Goal: Check status: Check status

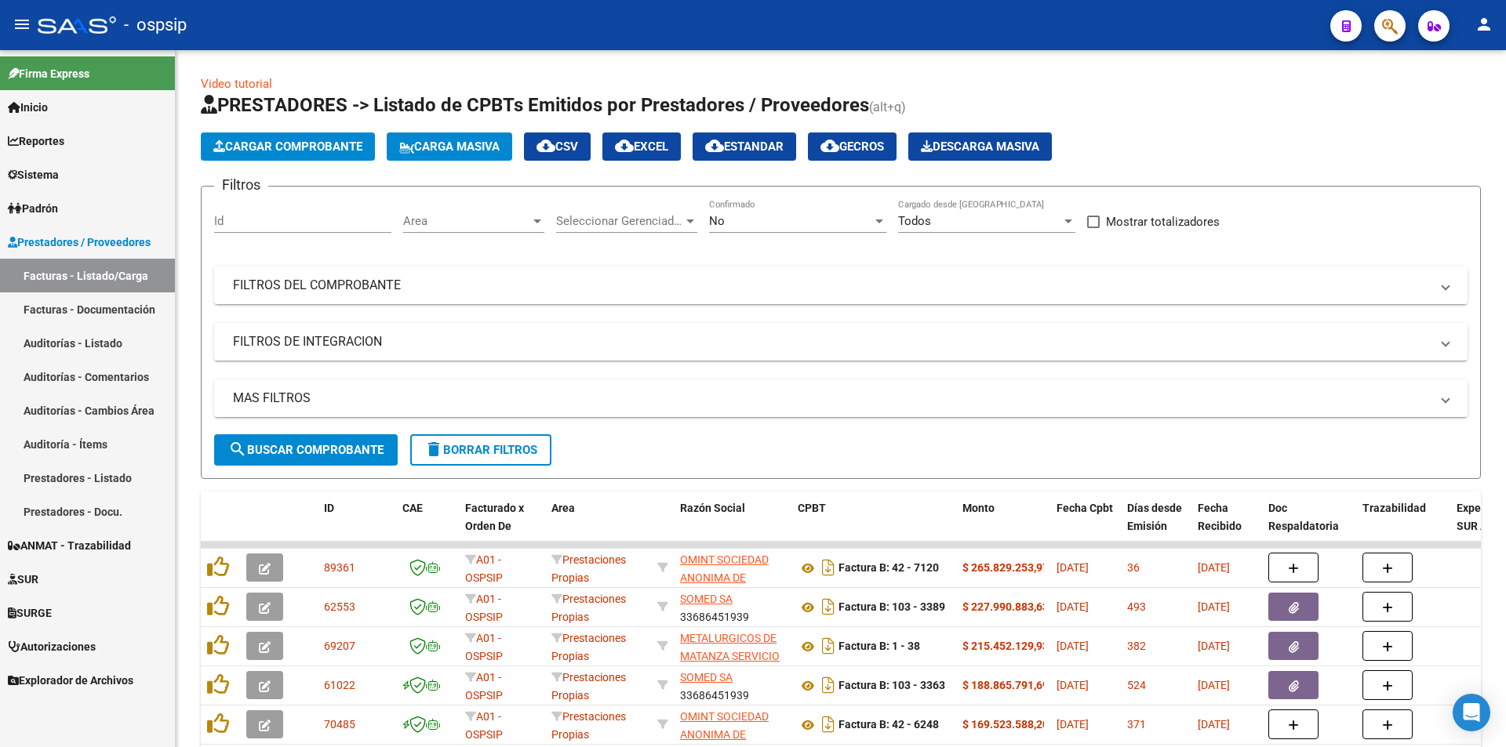
click at [1403, 15] on app-search-popup at bounding box center [1389, 24] width 31 height 20
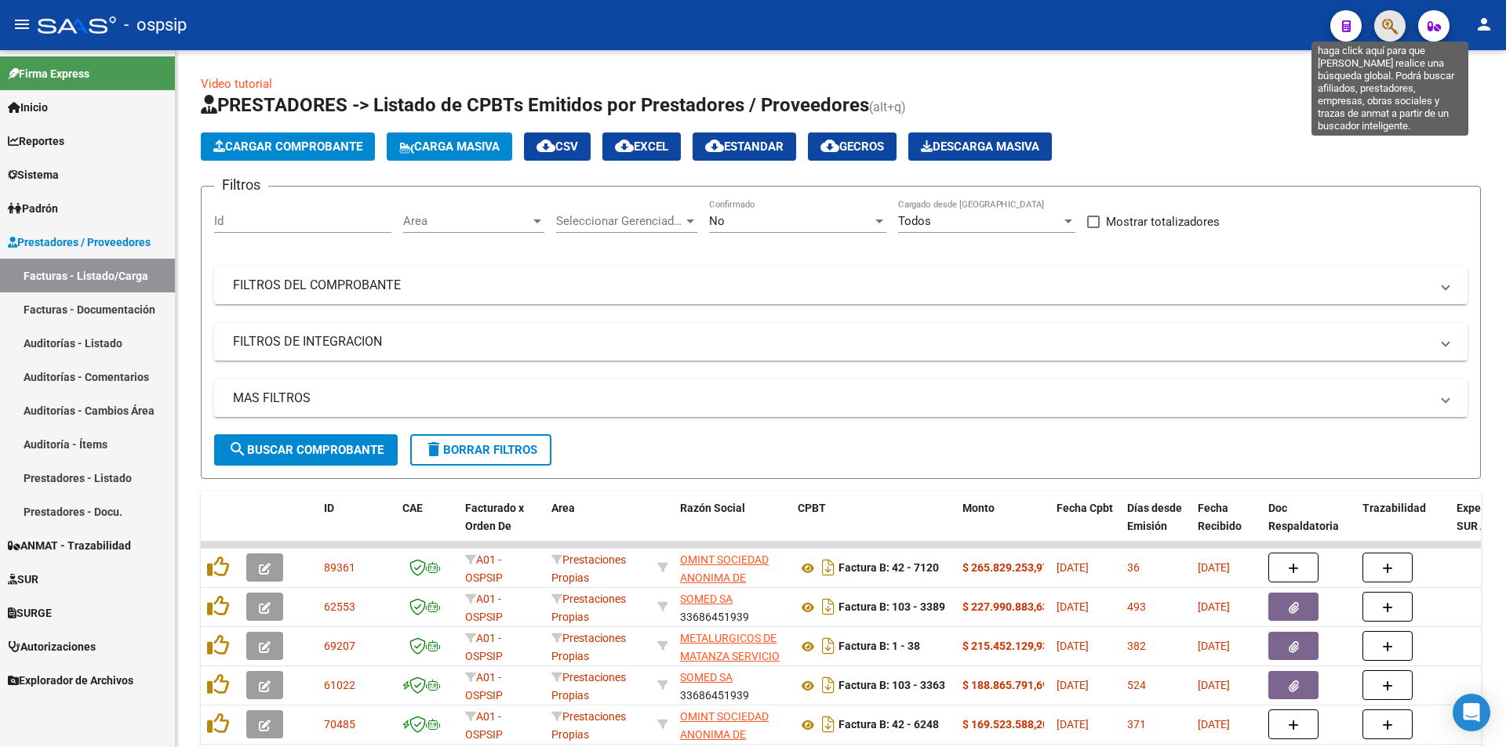
click at [1391, 27] on icon "button" at bounding box center [1390, 26] width 16 height 18
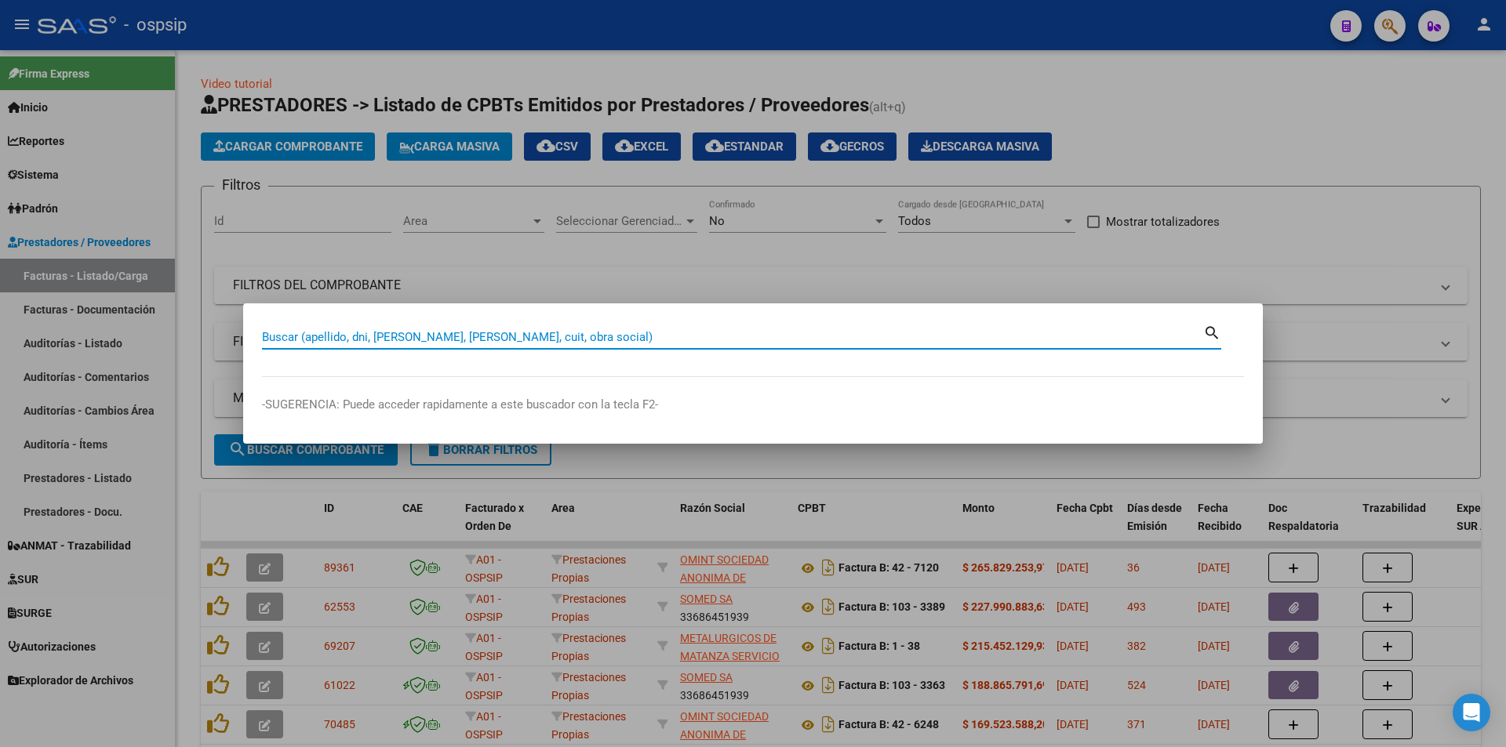
paste input "41593616"
type input "41593616"
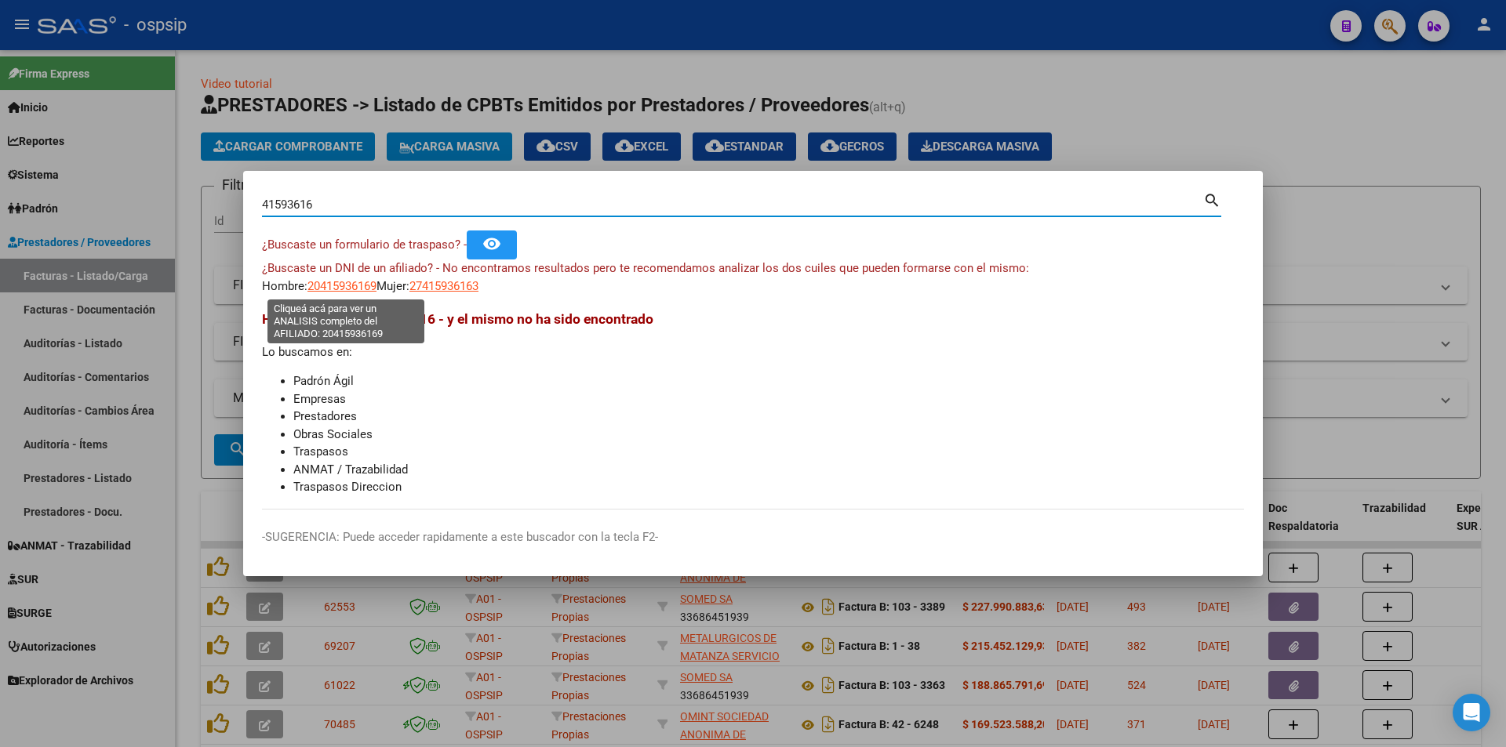
click at [376, 285] on span "20415936169" at bounding box center [341, 286] width 69 height 14
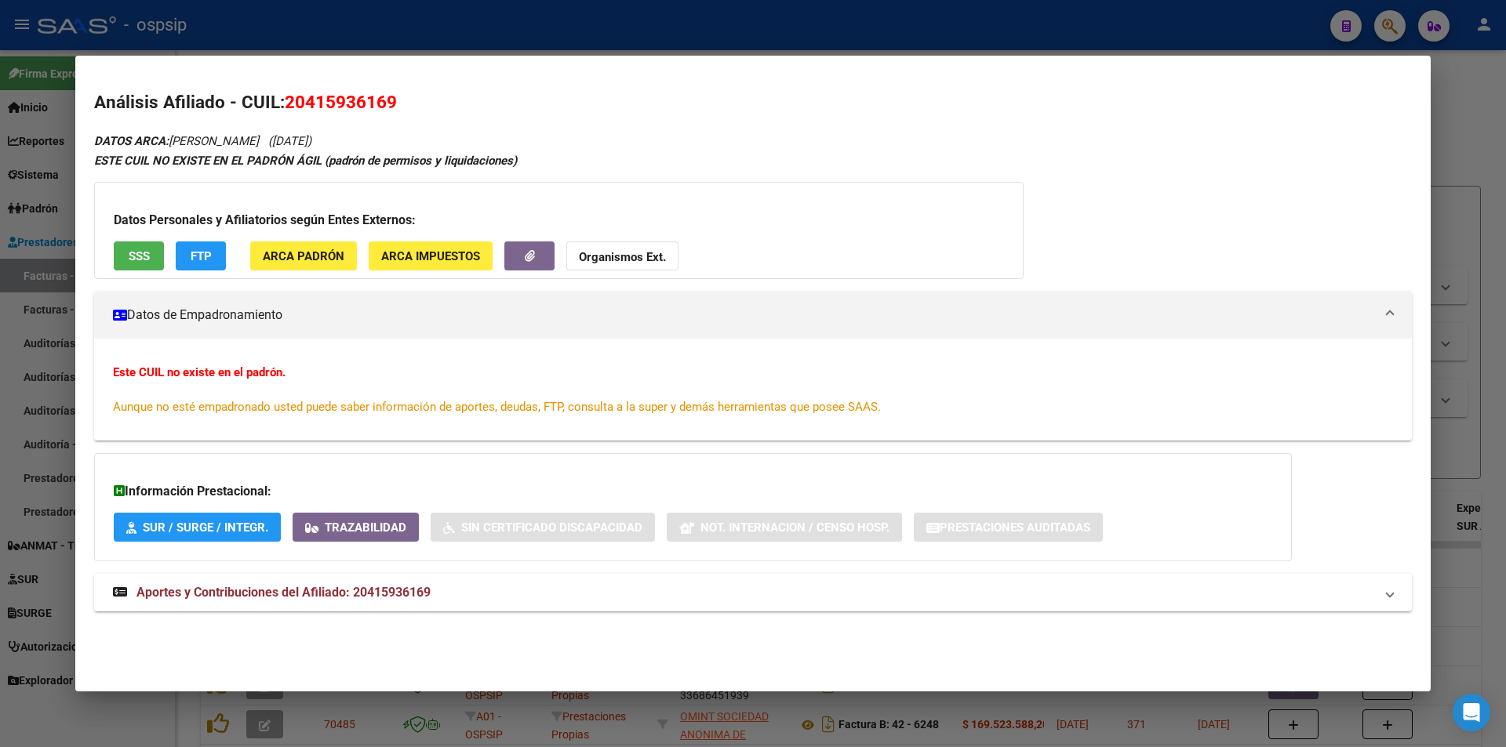
click at [242, 618] on div "DATOS ARCA: [PERSON_NAME] ([DATE]) ESTE CUIL NO EXISTE EN EL PADRÓN ÁGIL (padró…" at bounding box center [752, 380] width 1317 height 499
click at [240, 605] on mat-expansion-panel-header "Aportes y Contribuciones del Afiliado: 20415936169" at bounding box center [752, 593] width 1317 height 38
drag, startPoint x: 30, startPoint y: 239, endPoint x: 45, endPoint y: 238, distance: 15.7
click at [32, 238] on div at bounding box center [753, 373] width 1506 height 747
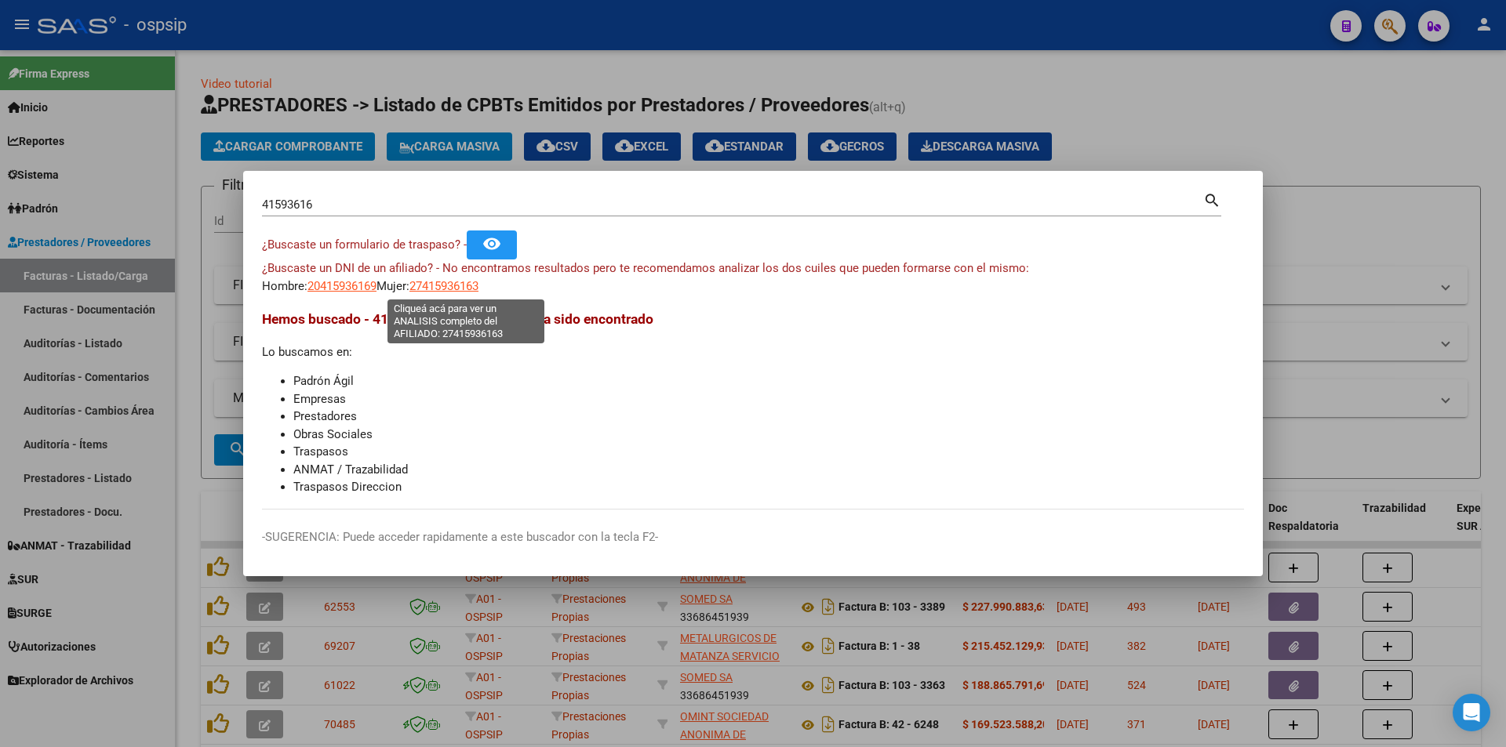
click at [473, 283] on span "27415936163" at bounding box center [443, 286] width 69 height 14
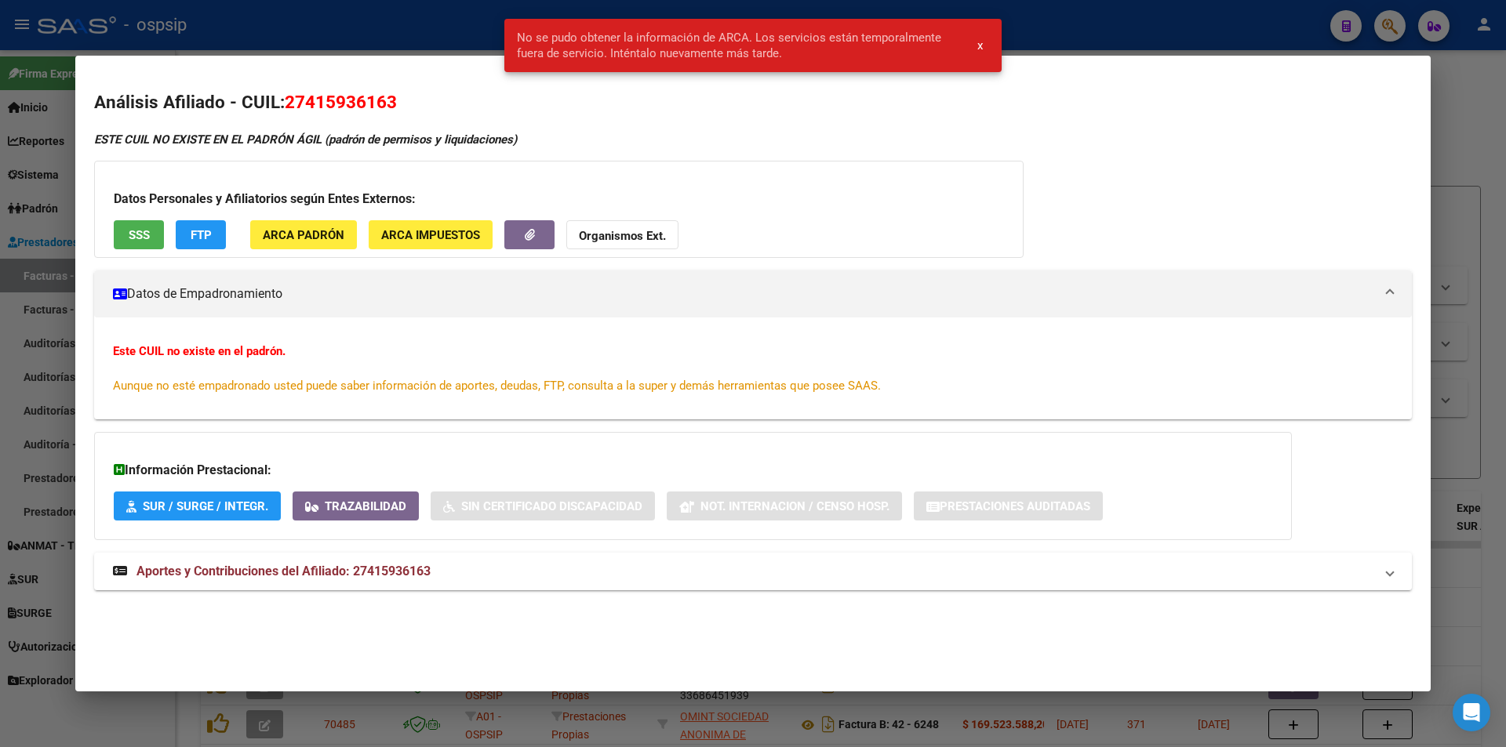
click at [122, 471] on icon at bounding box center [119, 469] width 11 height 13
drag, startPoint x: 47, startPoint y: 282, endPoint x: 230, endPoint y: 282, distance: 182.7
click at [48, 282] on div at bounding box center [753, 373] width 1506 height 747
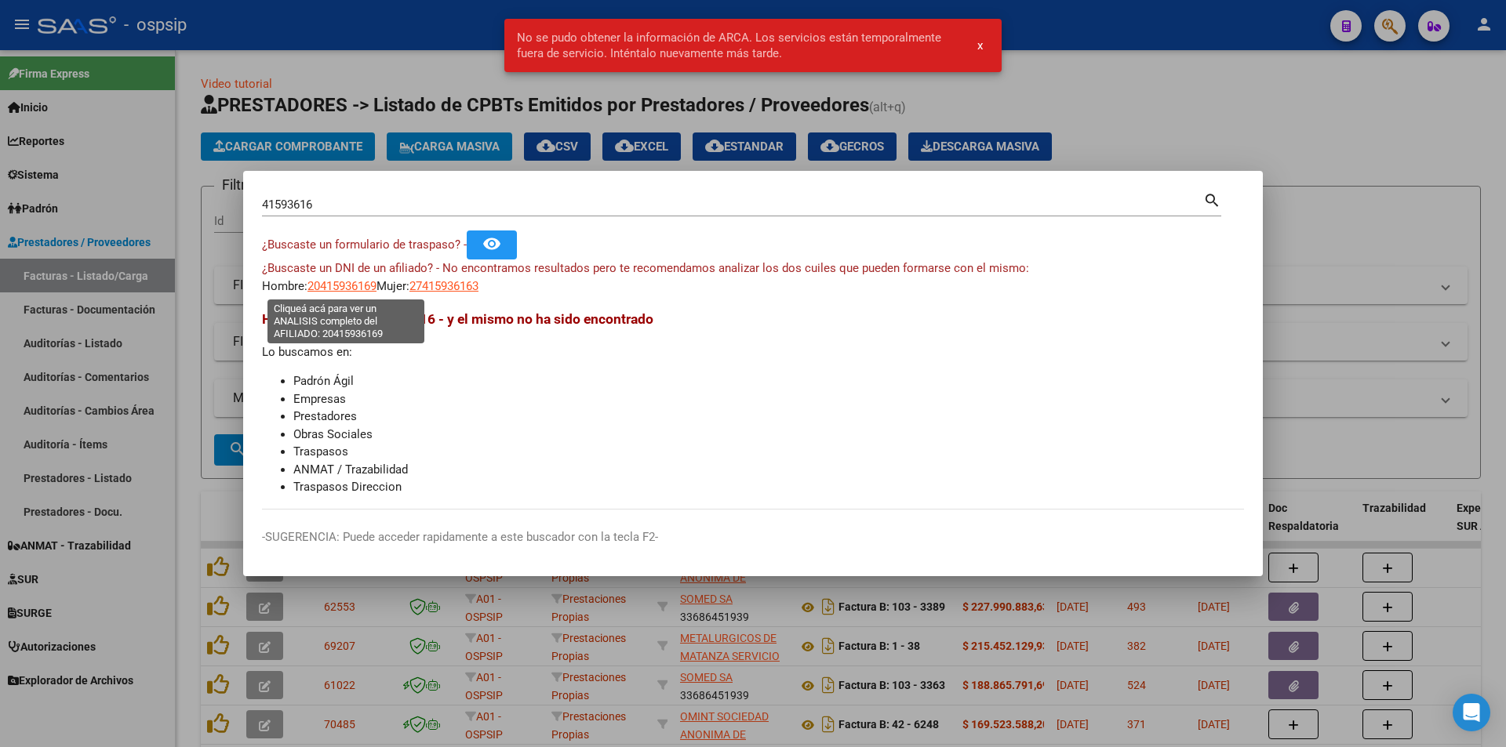
click at [341, 284] on span "20415936169" at bounding box center [341, 286] width 69 height 14
type textarea "20415936169"
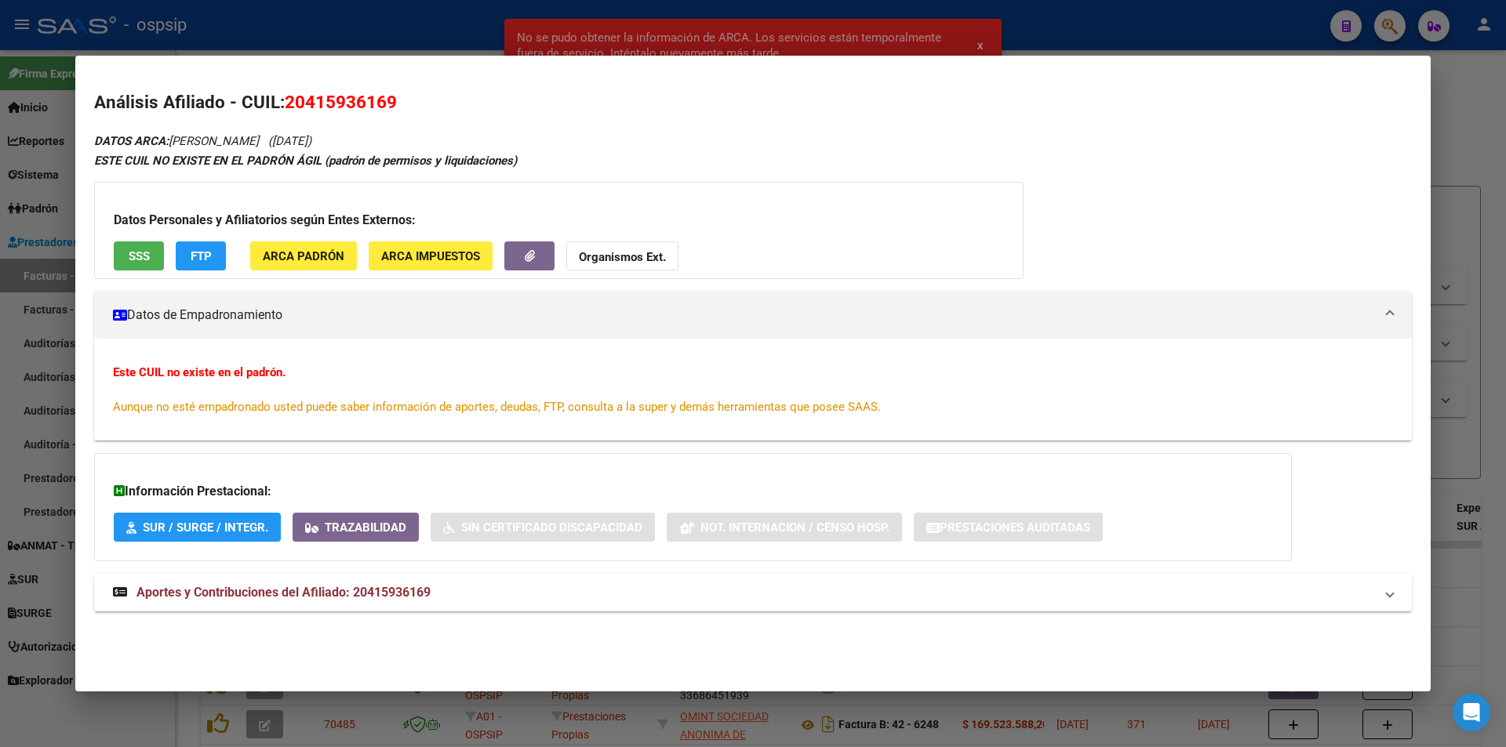
click at [122, 246] on button "SSS" at bounding box center [139, 256] width 50 height 29
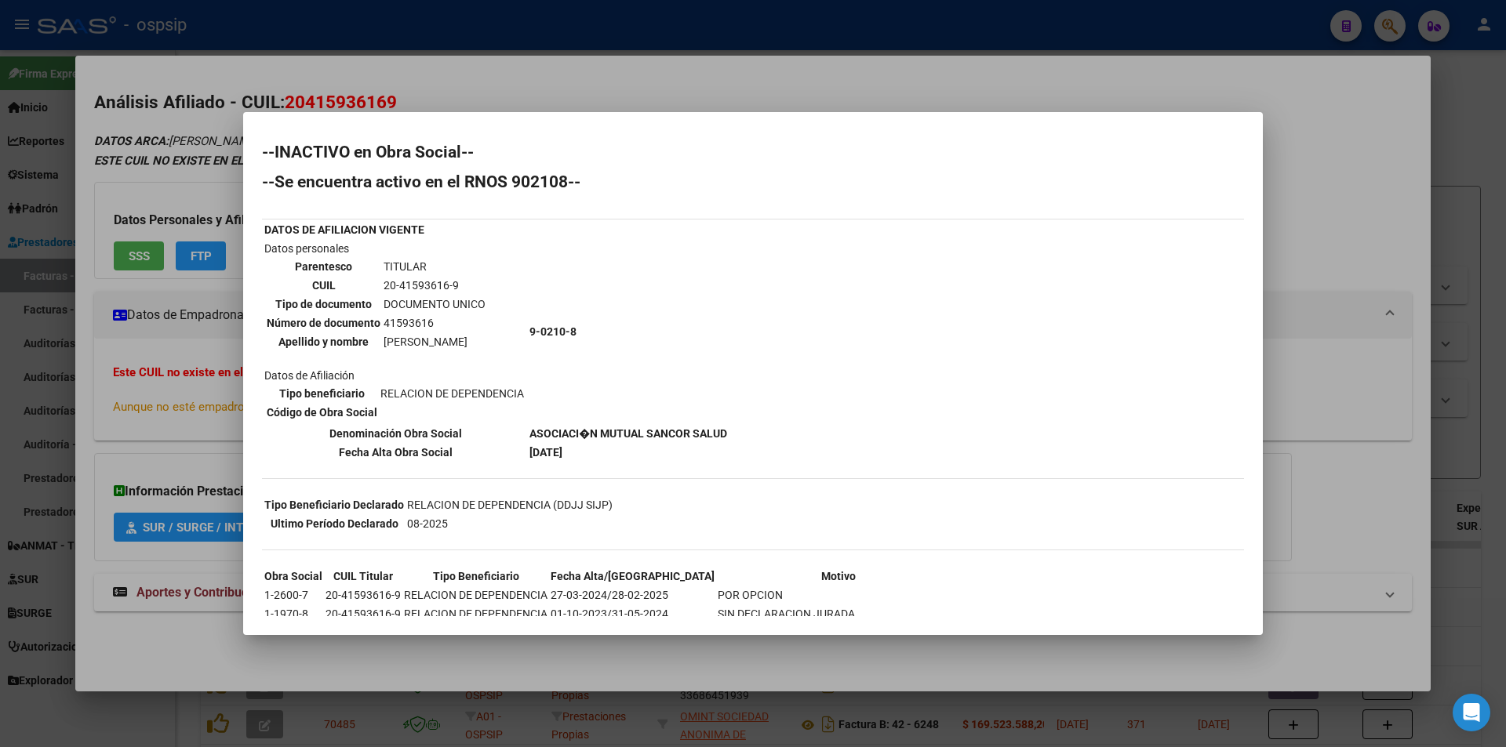
click at [201, 461] on div at bounding box center [753, 373] width 1506 height 747
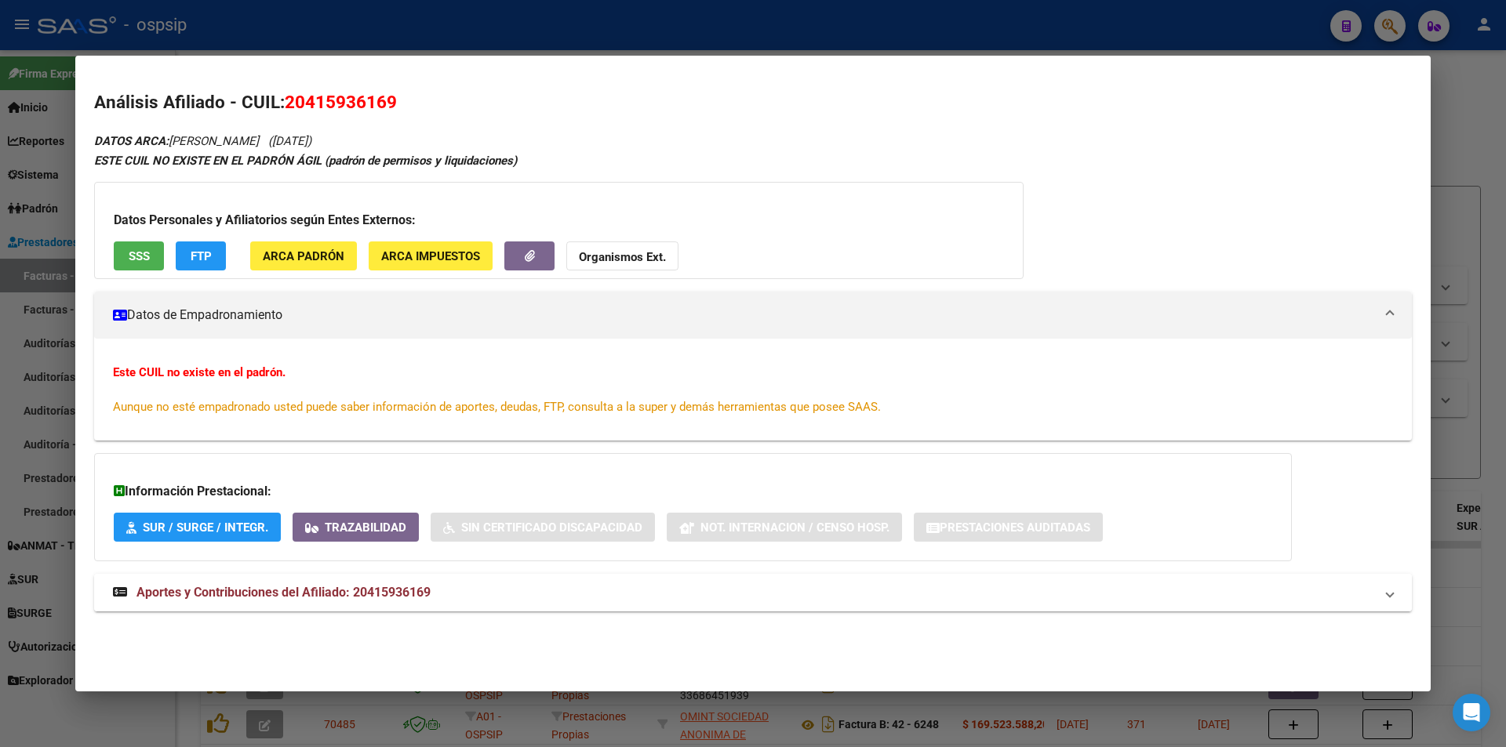
click at [328, 598] on span "Aportes y Contribuciones del Afiliado: 20415936169" at bounding box center [283, 592] width 294 height 15
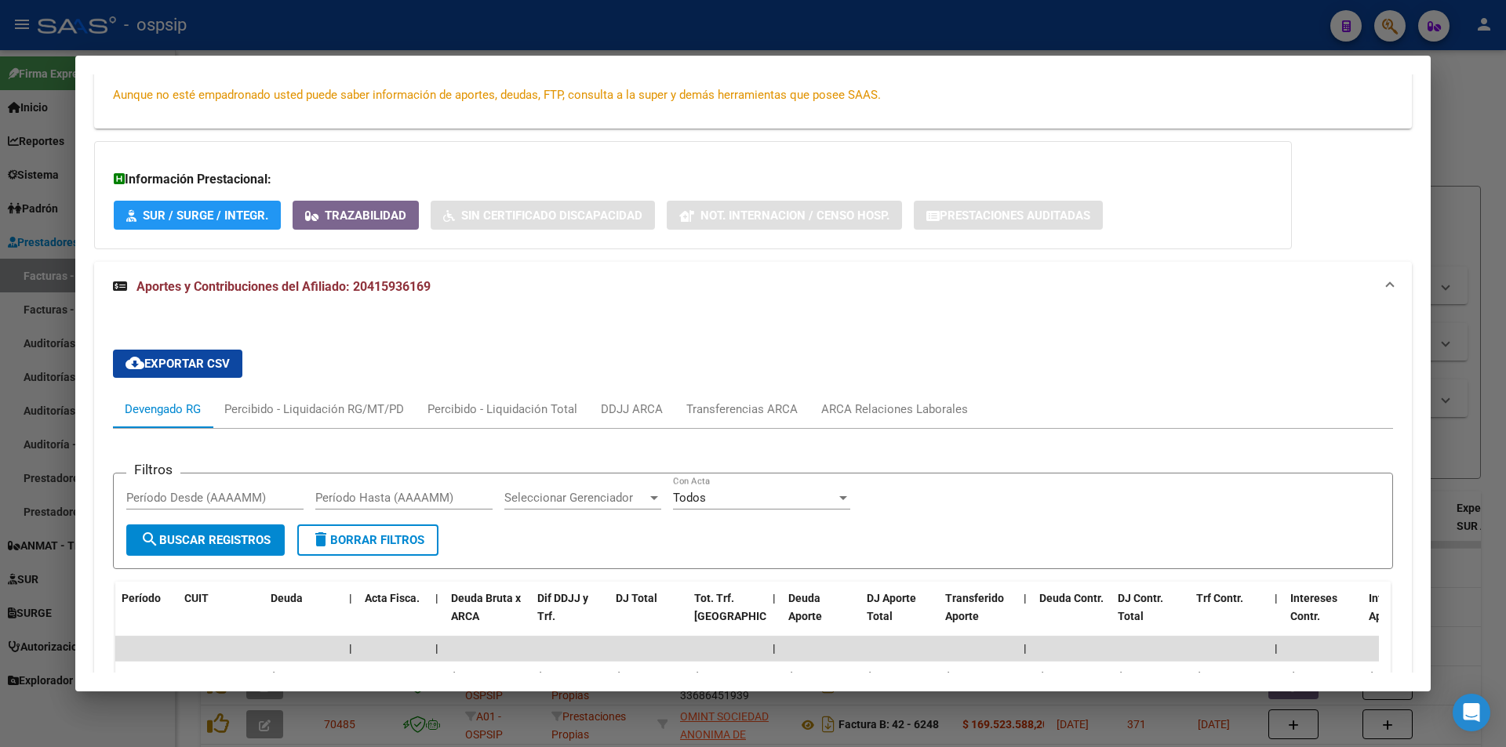
scroll to position [314, 0]
click at [748, 422] on div "Transferencias ARCA" at bounding box center [741, 408] width 135 height 38
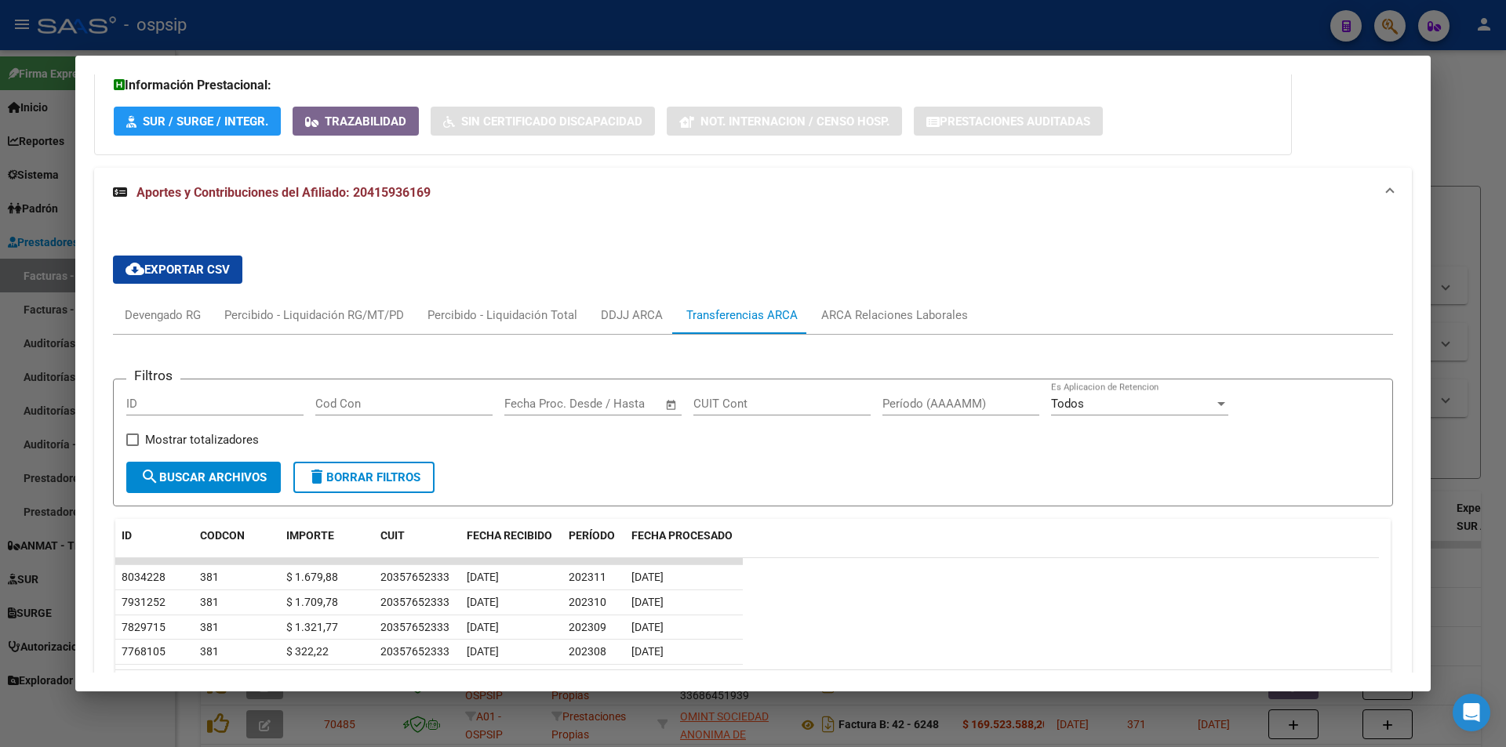
scroll to position [462, 0]
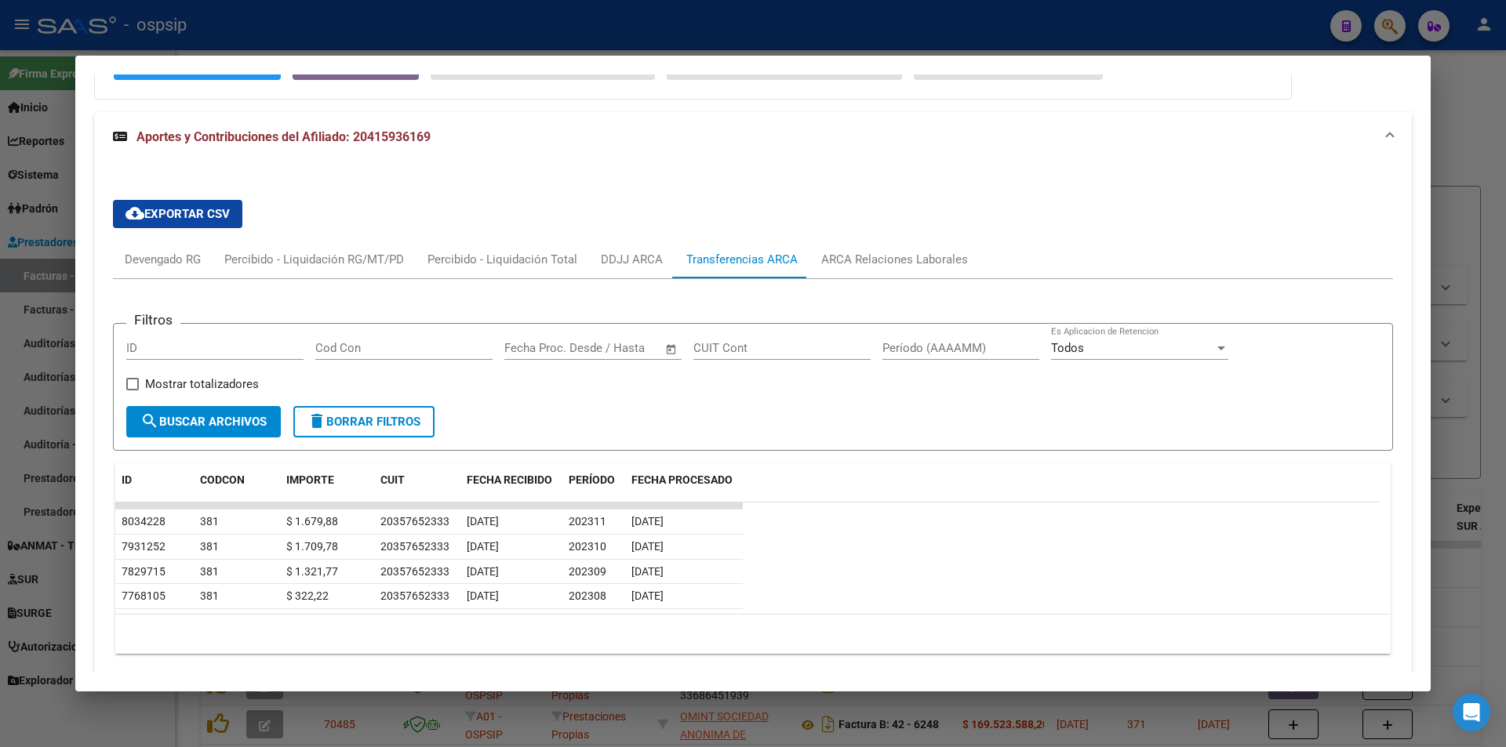
drag, startPoint x: 635, startPoint y: 331, endPoint x: 634, endPoint y: 314, distance: 16.5
click at [634, 314] on app-list-header "Filtros ID Cod Con Fecha inicio – Fecha fin Fecha Proc. Desde / Hasta CUIT Cont…" at bounding box center [753, 374] width 1280 height 153
click at [631, 259] on div "DDJJ ARCA" at bounding box center [632, 259] width 62 height 17
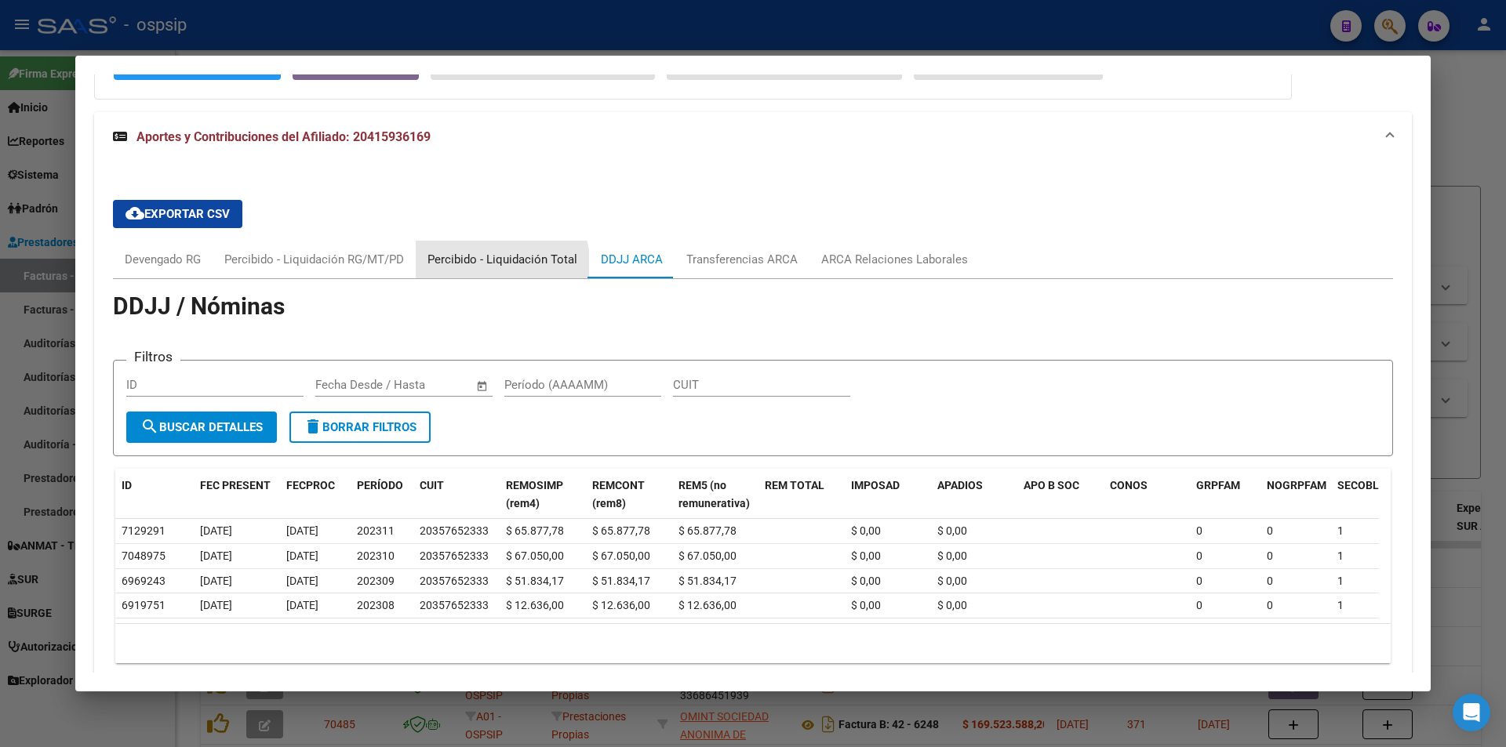
click at [482, 264] on div "Percibido - Liquidación Total" at bounding box center [502, 259] width 150 height 17
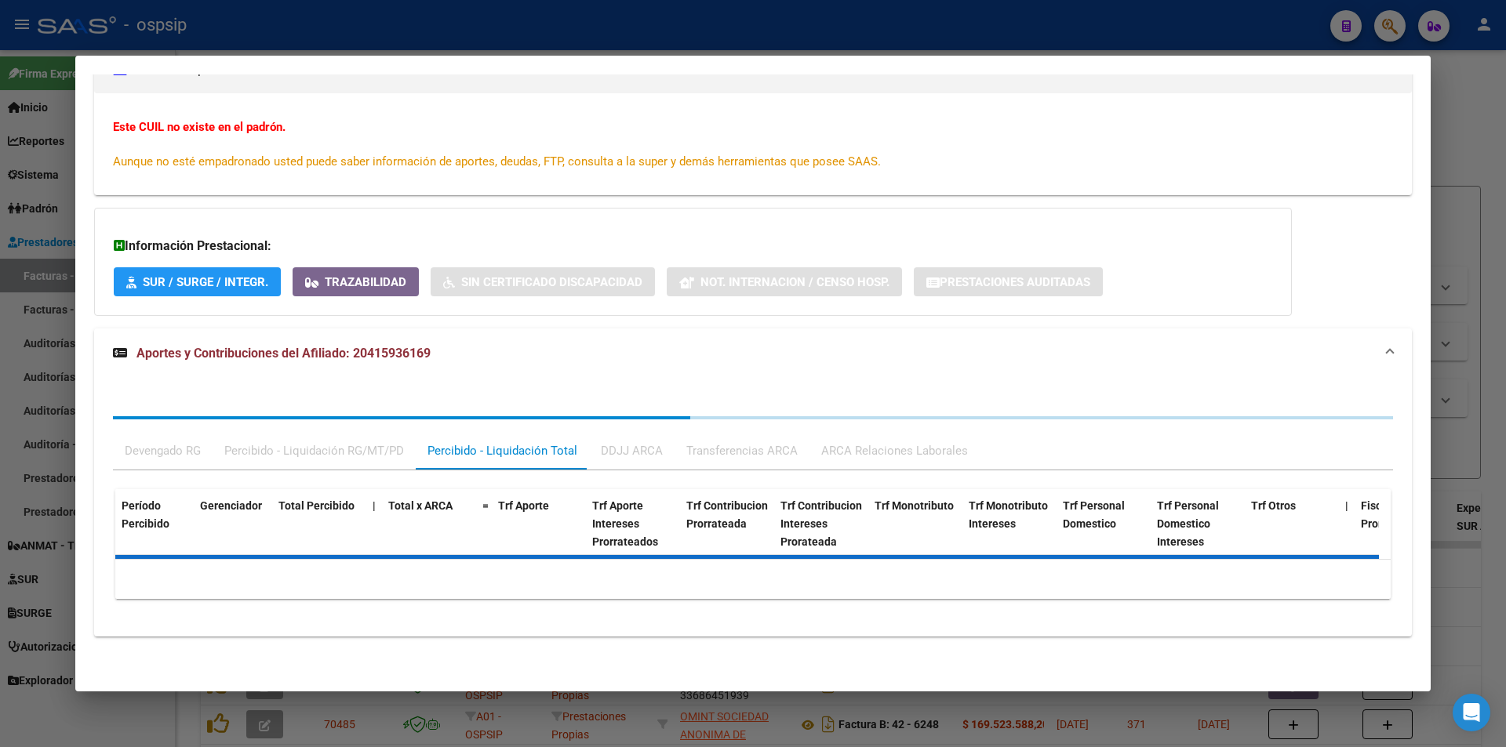
scroll to position [308, 0]
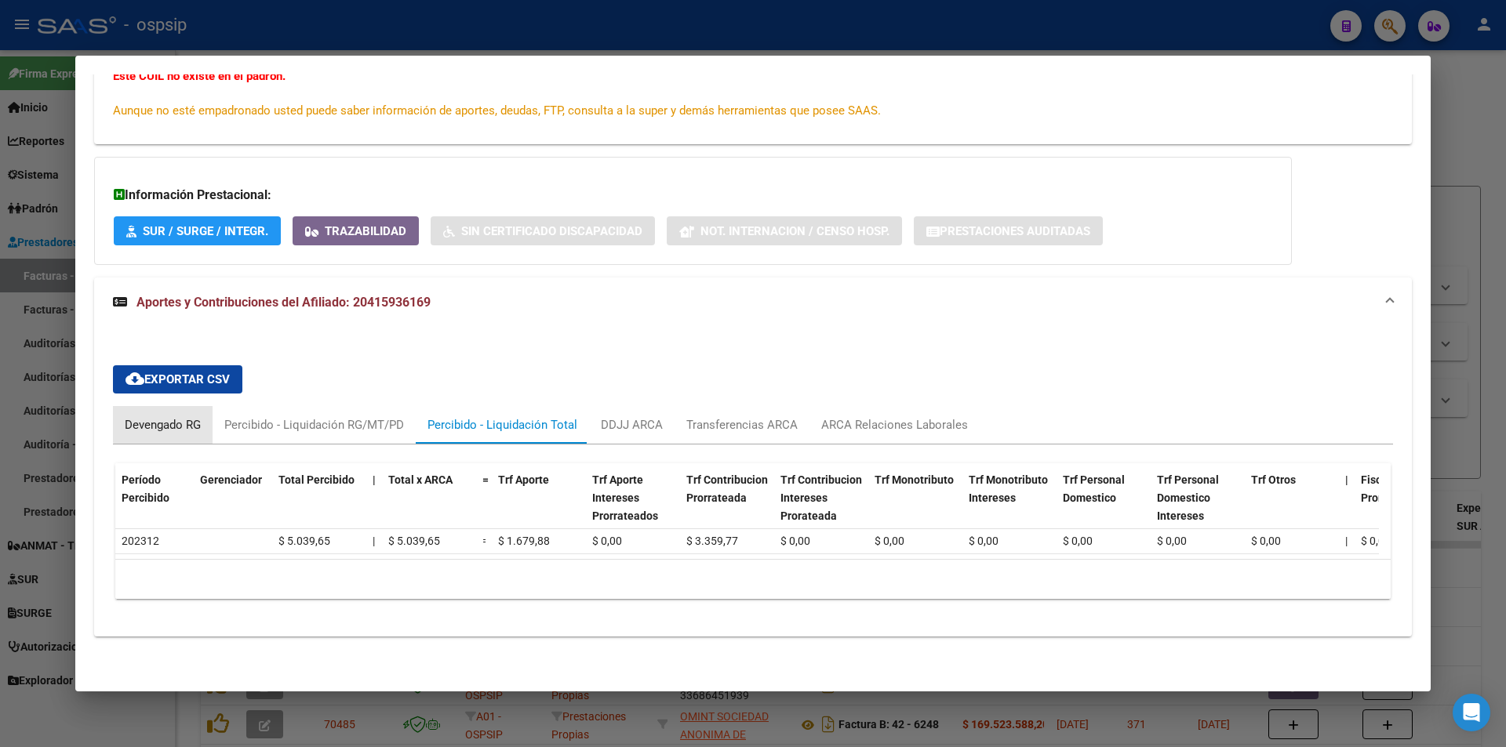
click at [173, 416] on div "Devengado RG" at bounding box center [163, 424] width 76 height 17
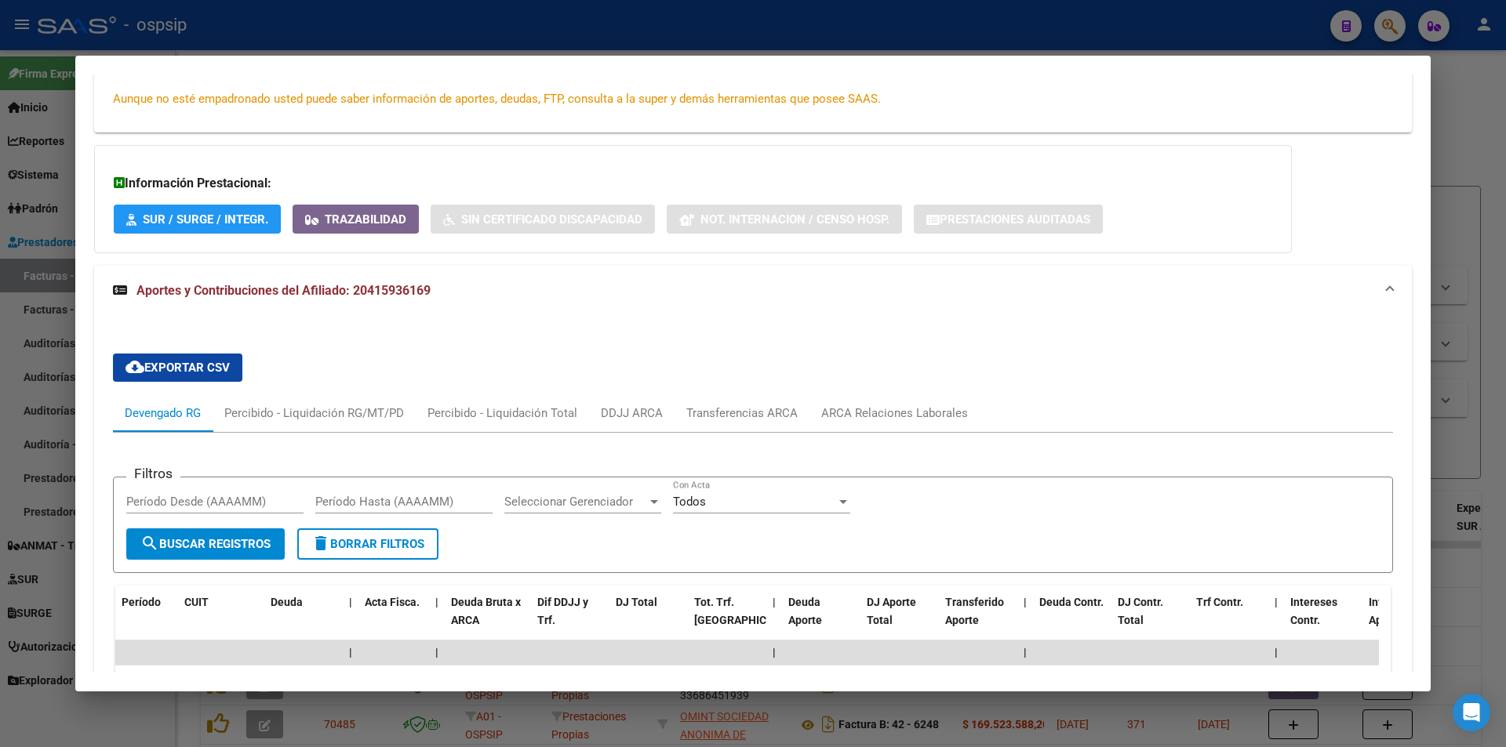
drag, startPoint x: 334, startPoint y: 391, endPoint x: 333, endPoint y: 404, distance: 12.6
click at [333, 404] on div "cloud_download Exportar CSV Devengado RG Percibido - Liquidación RG/MT/PD Perci…" at bounding box center [753, 594] width 1280 height 507
click at [333, 404] on div "Percibido - Liquidación RG/MT/PD" at bounding box center [314, 413] width 203 height 38
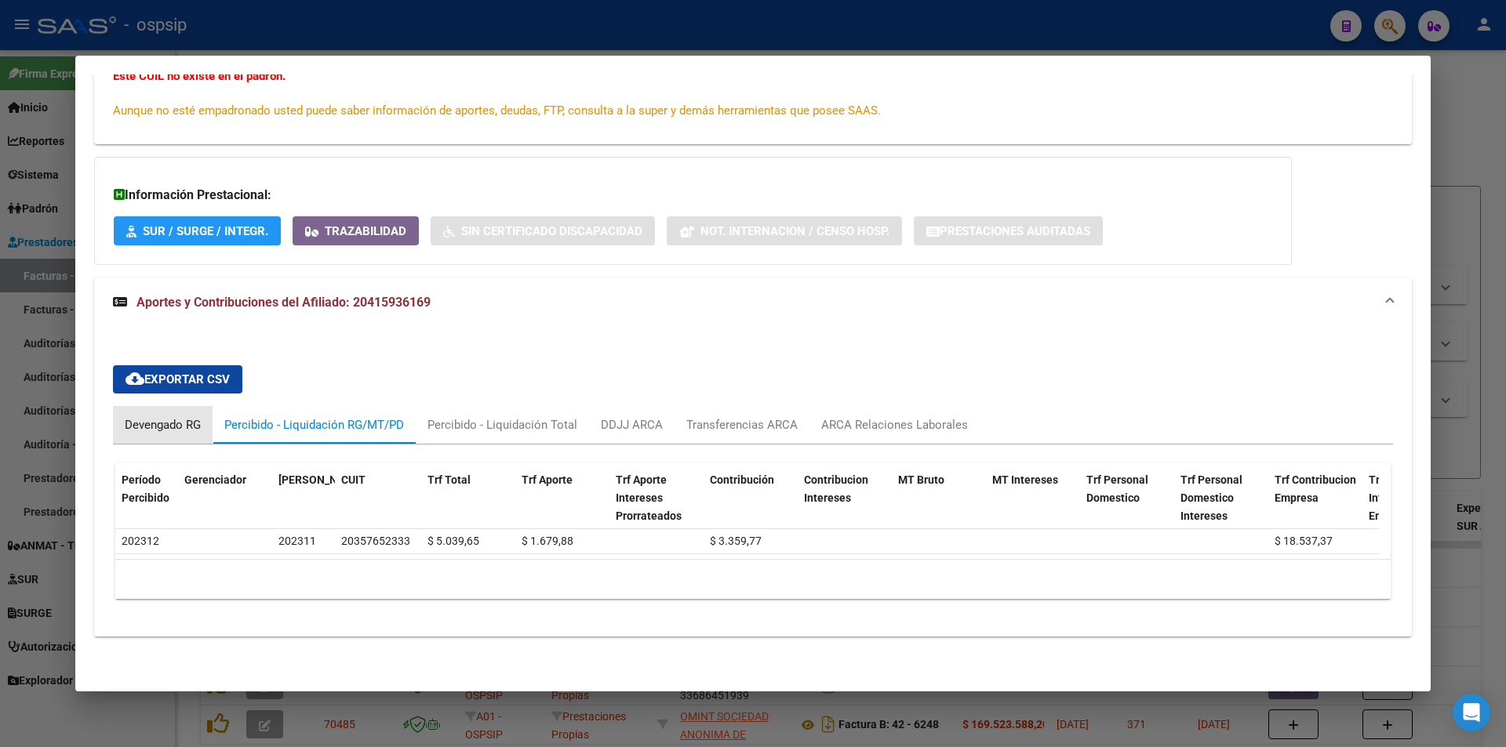
click at [201, 416] on div "Devengado RG" at bounding box center [163, 424] width 76 height 17
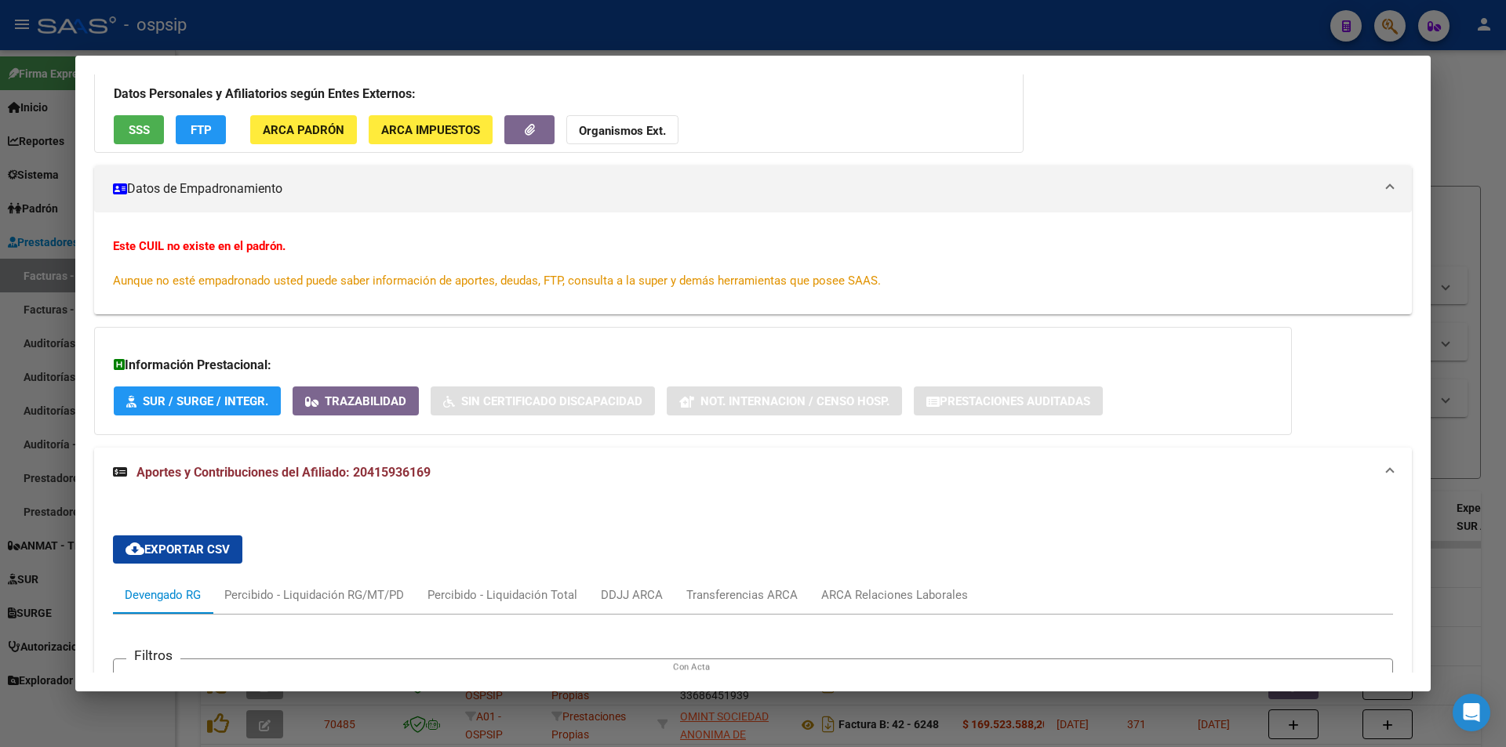
scroll to position [0, 0]
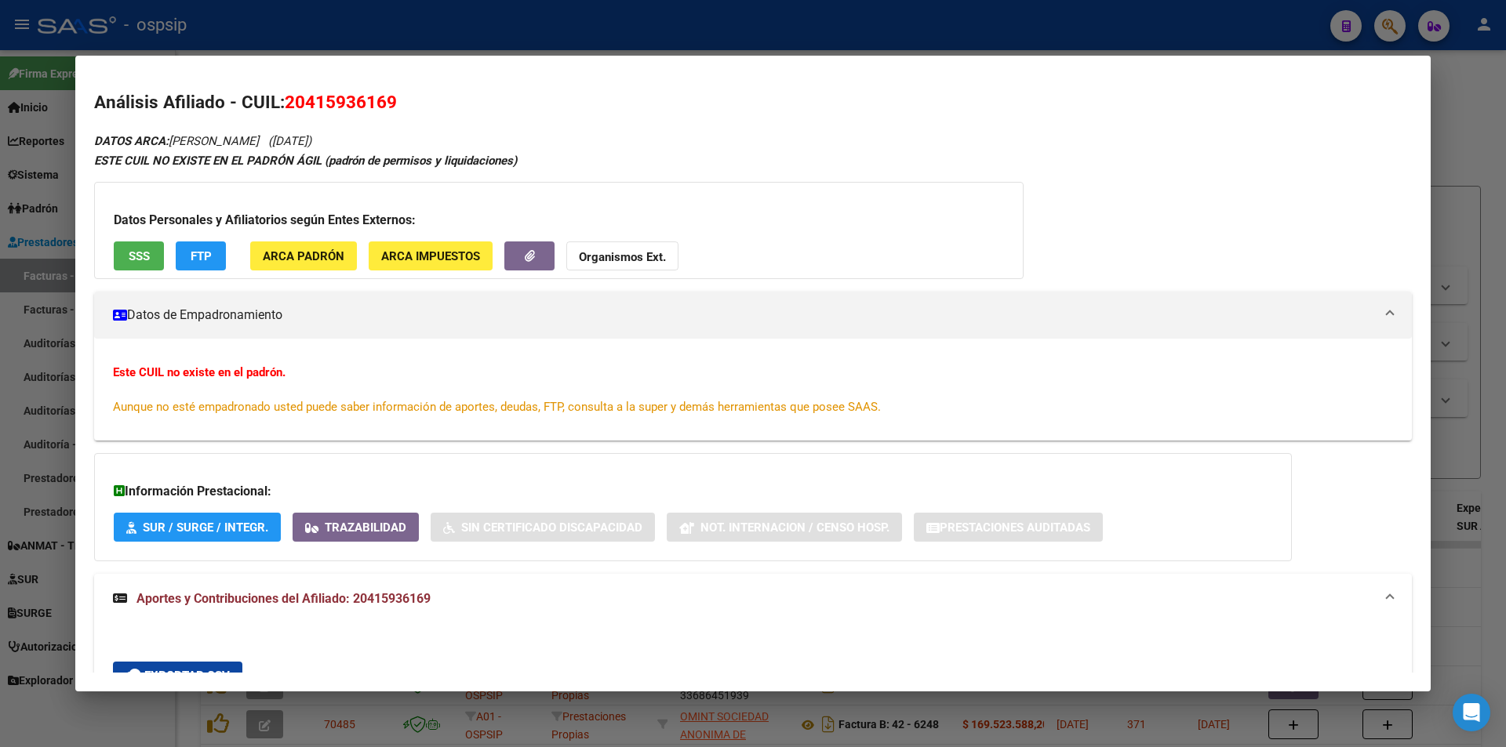
click at [878, 329] on mat-expansion-panel-header "Datos de Empadronamiento" at bounding box center [752, 315] width 1317 height 47
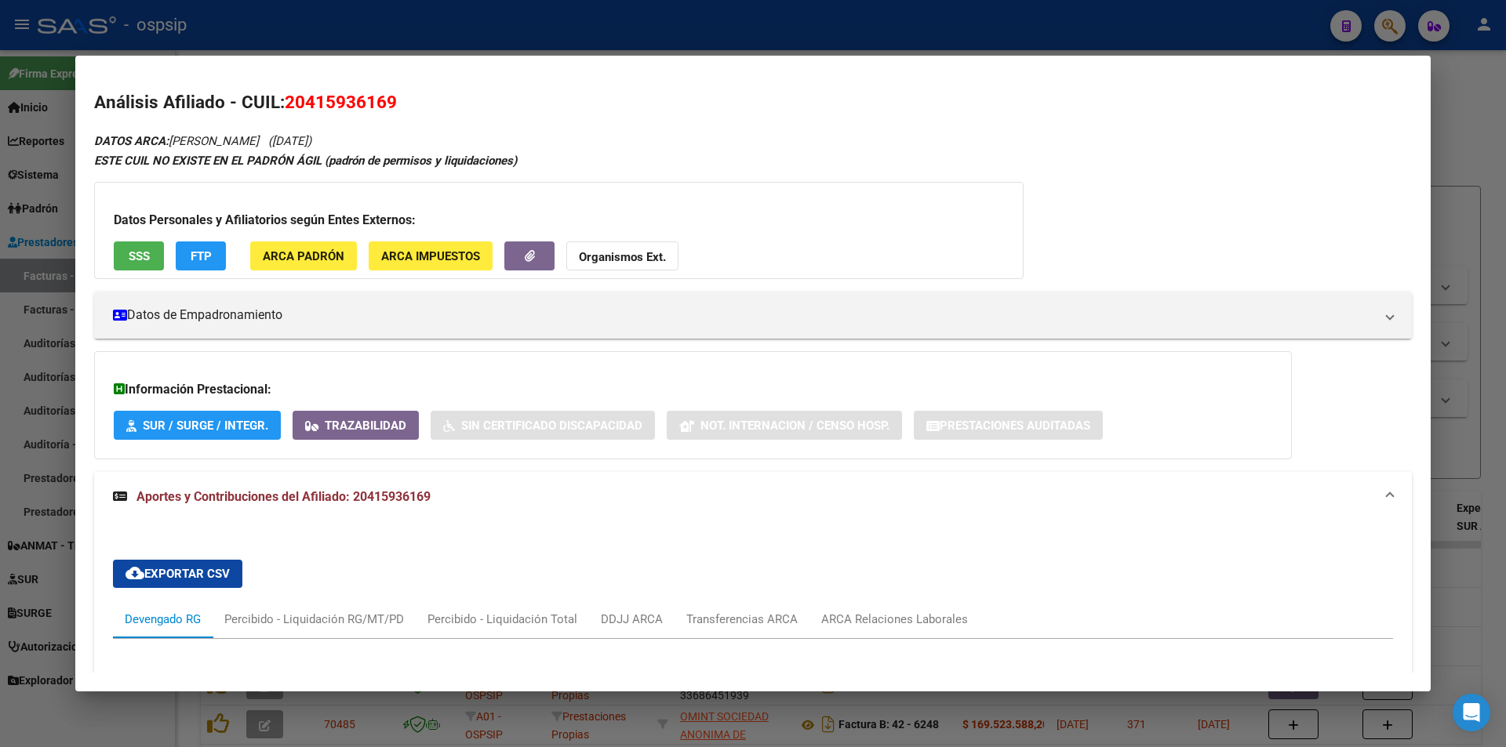
click at [782, 41] on div at bounding box center [753, 373] width 1506 height 747
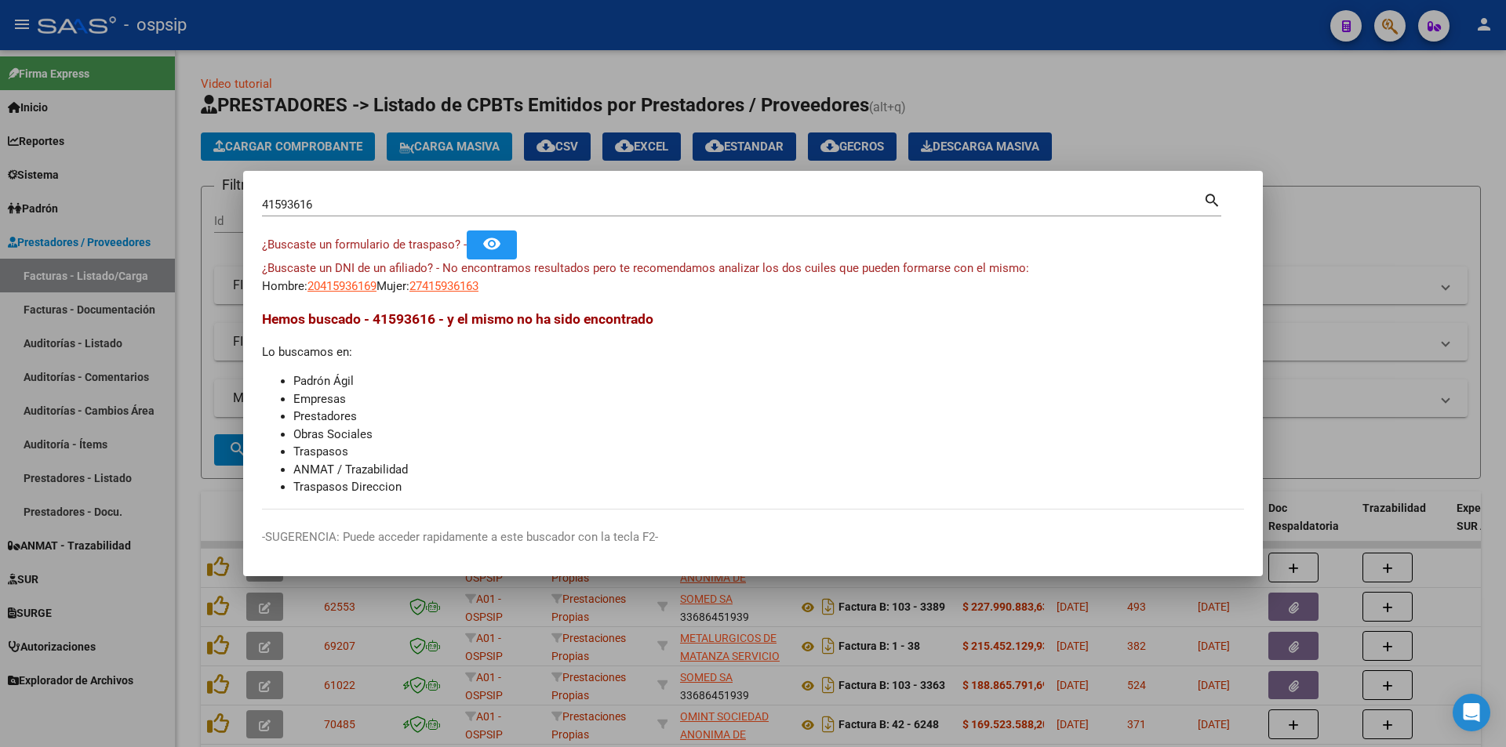
click at [777, 42] on div at bounding box center [753, 373] width 1506 height 747
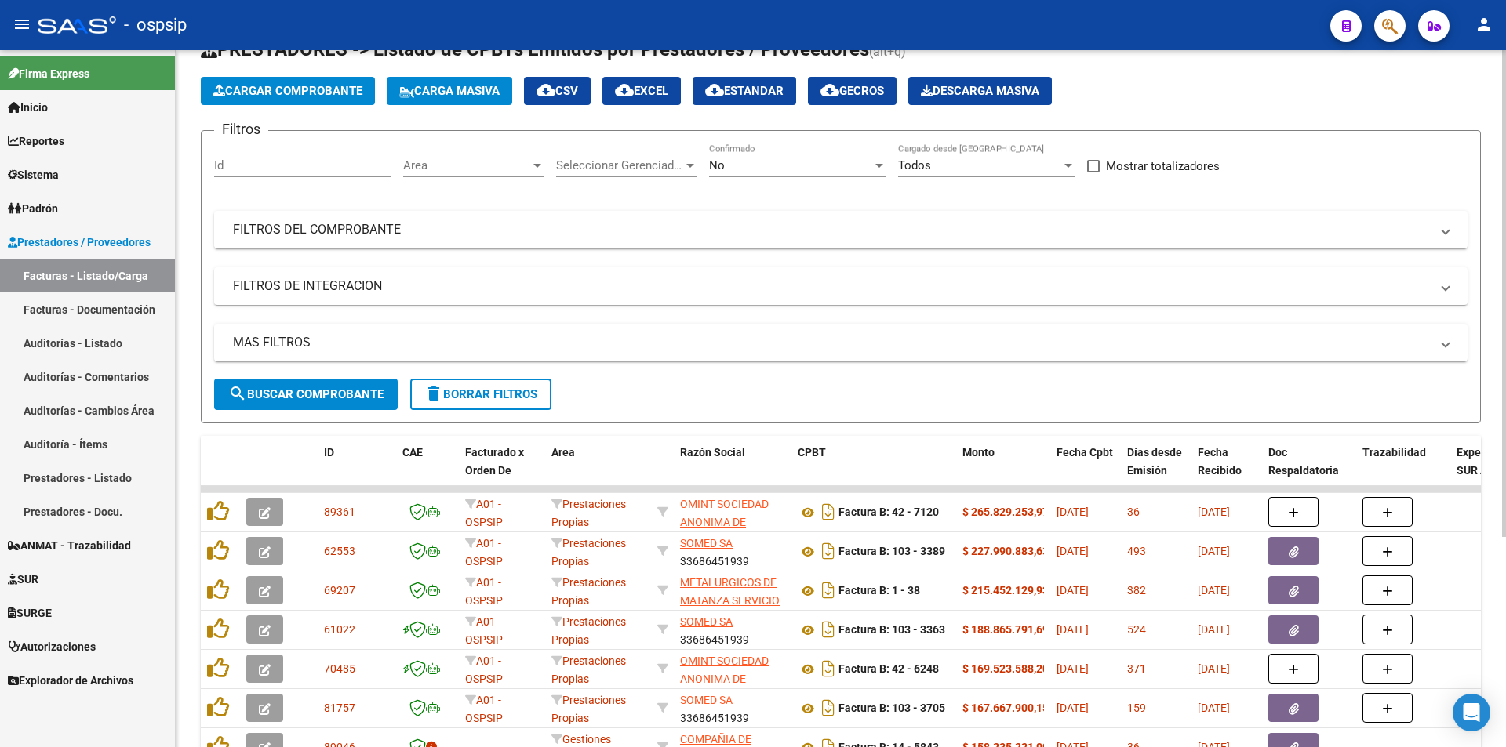
scroll to position [78, 0]
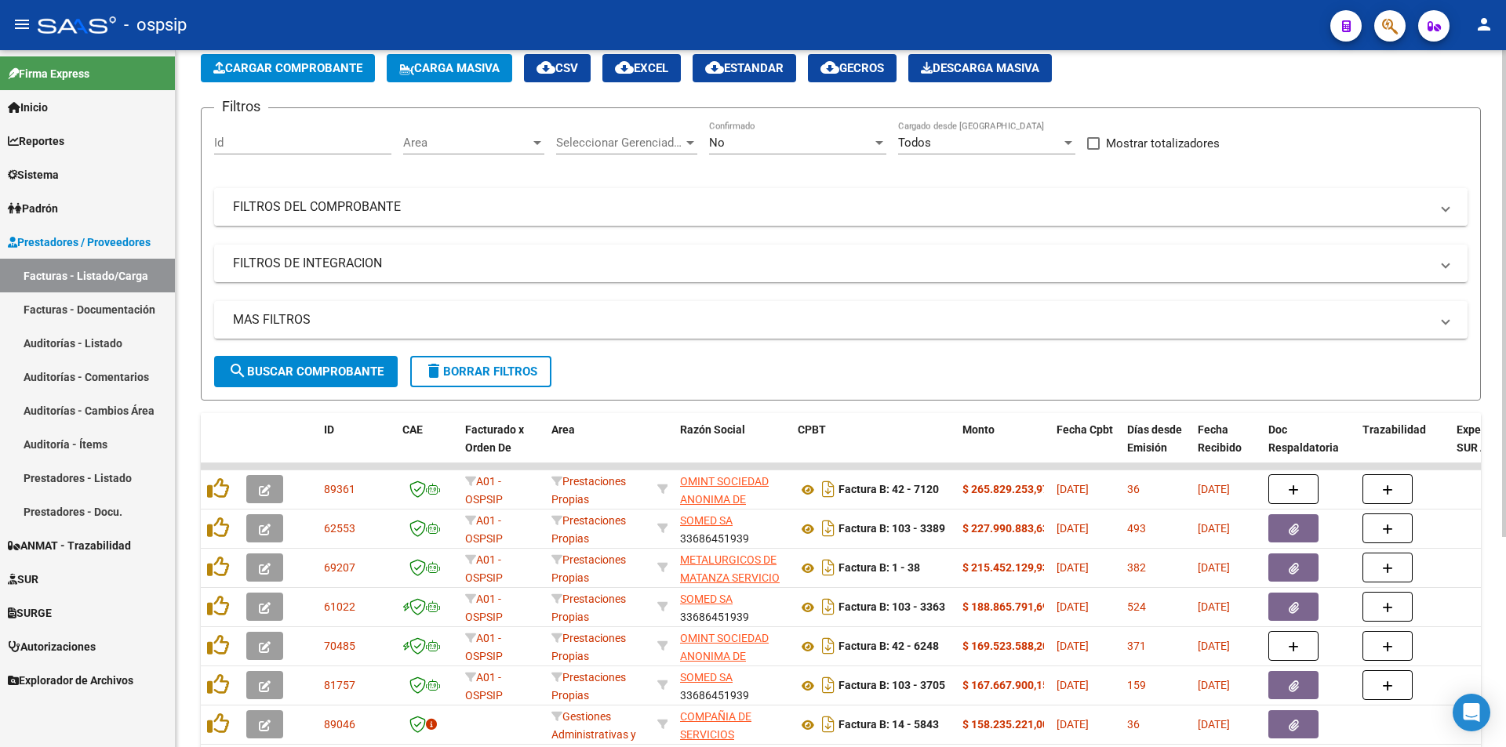
click at [504, 202] on mat-panel-title "FILTROS DEL COMPROBANTE" at bounding box center [831, 206] width 1197 height 17
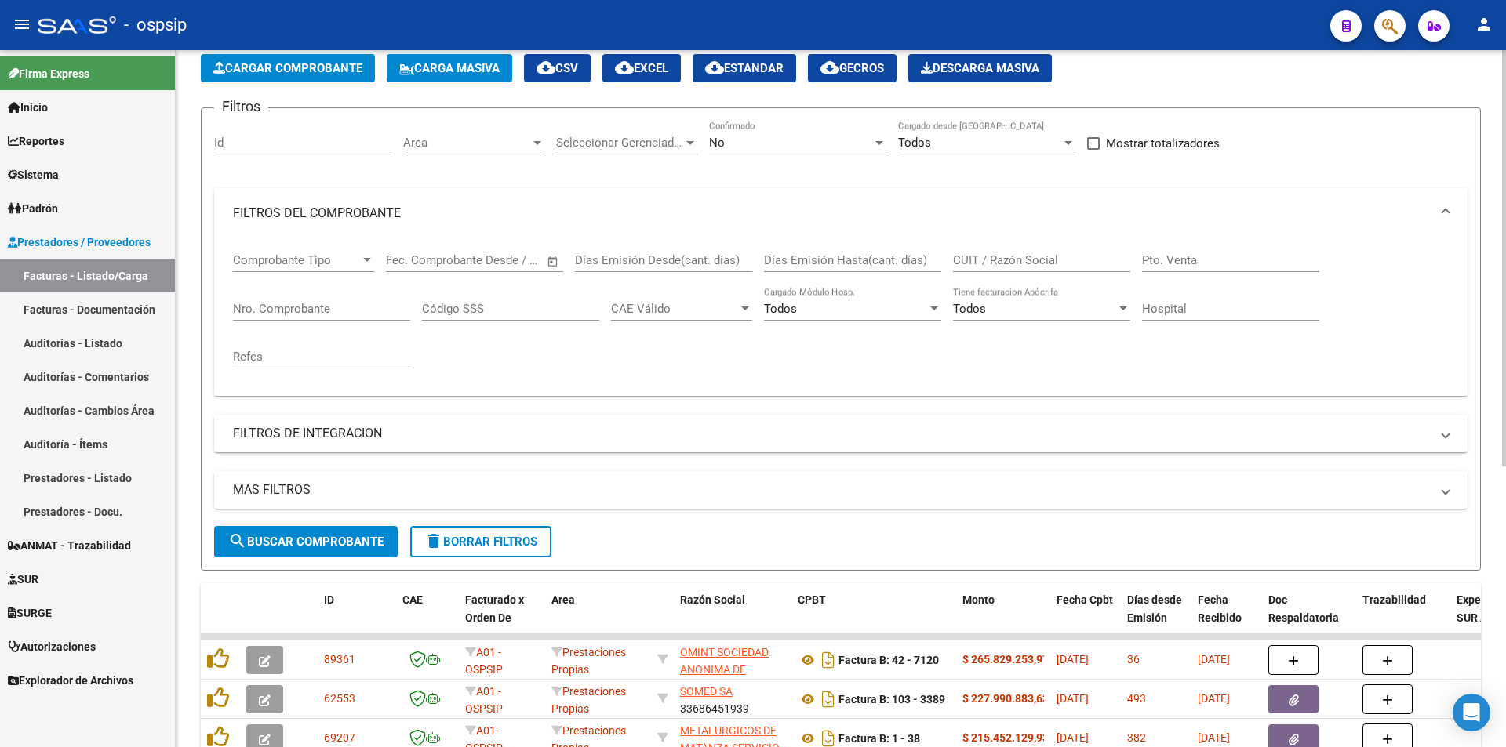
click at [315, 347] on div "Refes" at bounding box center [321, 352] width 177 height 34
click at [325, 310] on input "Nro. Comprobante" at bounding box center [321, 309] width 177 height 14
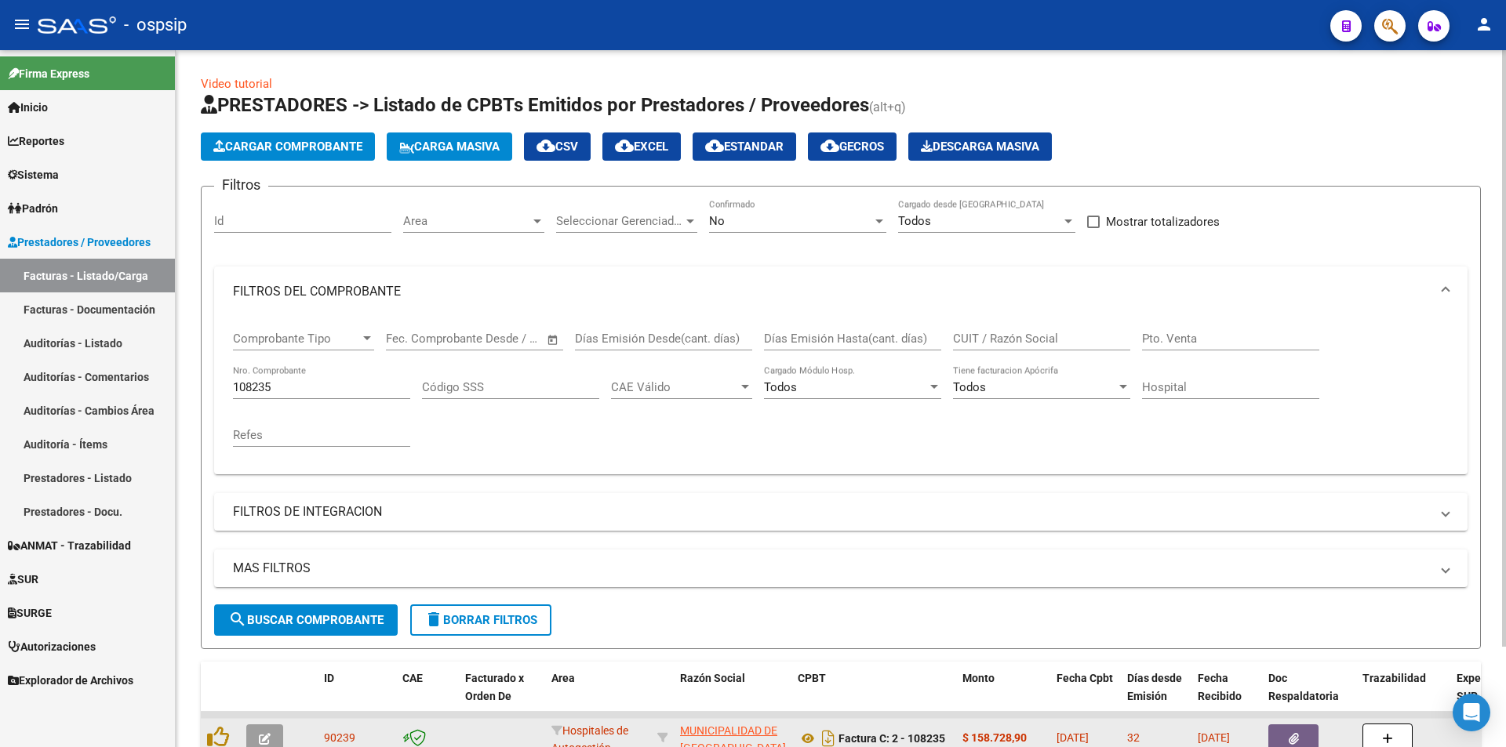
scroll to position [118, 0]
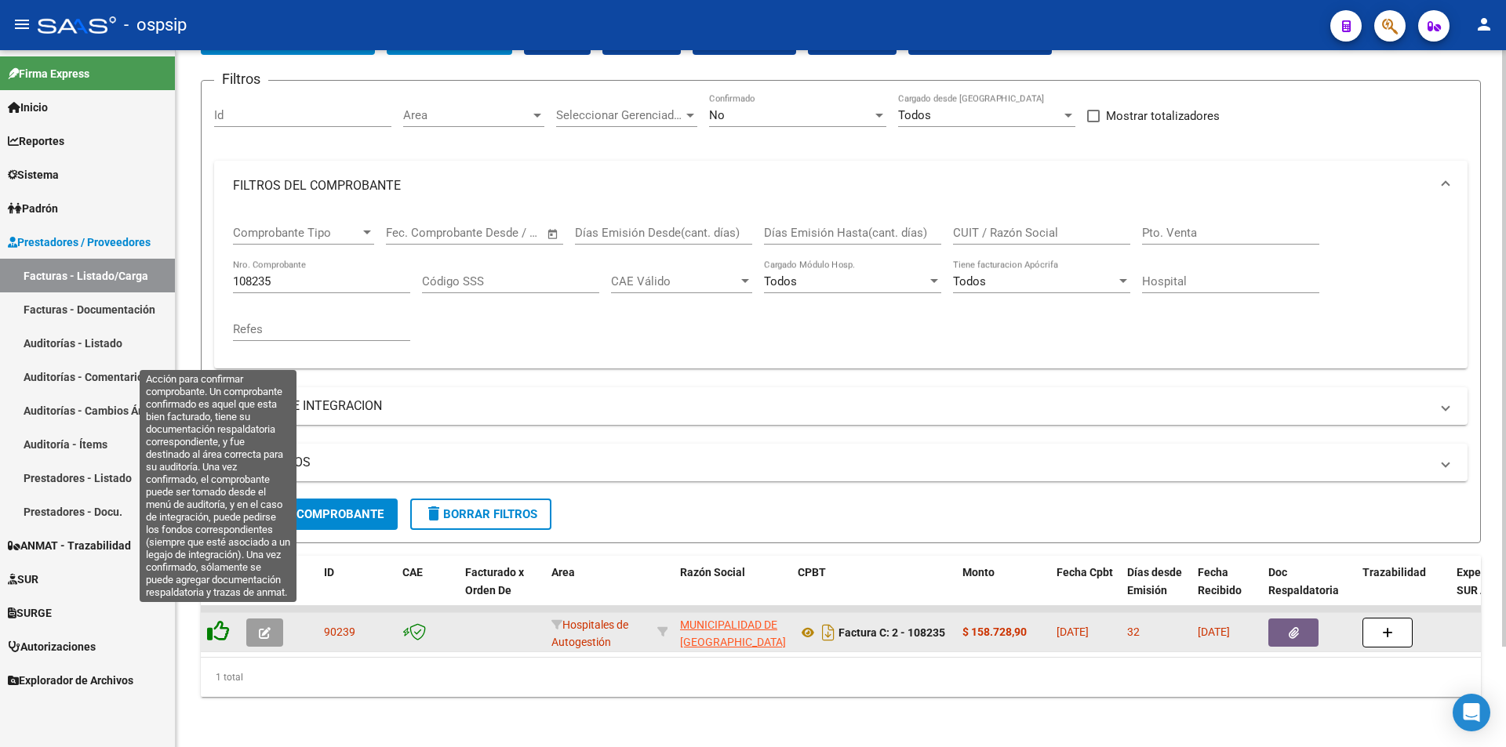
drag, startPoint x: 196, startPoint y: 623, endPoint x: 215, endPoint y: 619, distance: 19.4
click at [215, 619] on div "Video tutorial PRESTADORES -> Listado de CPBTs Emitidos por Prestadores / Prove…" at bounding box center [841, 345] width 1330 height 803
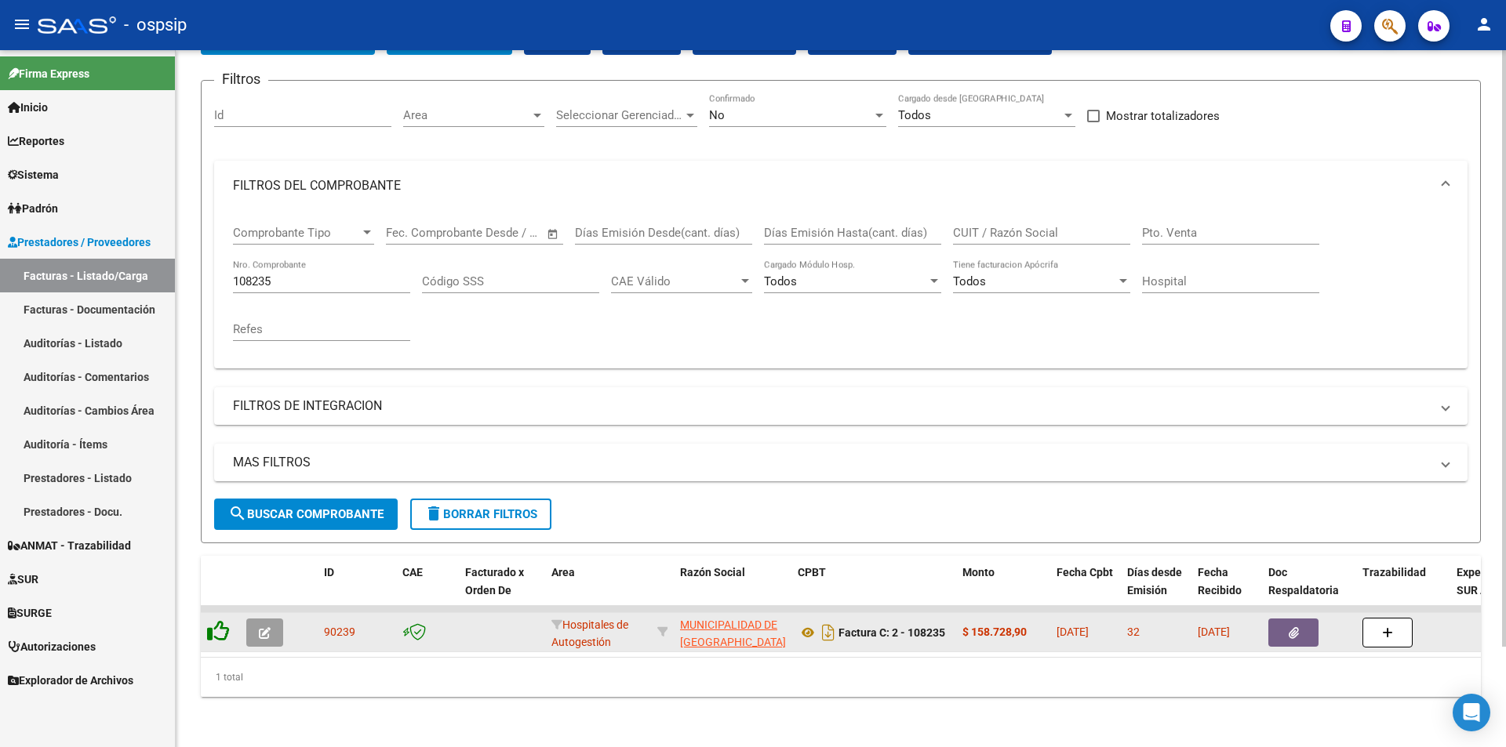
click at [215, 620] on icon at bounding box center [218, 631] width 22 height 22
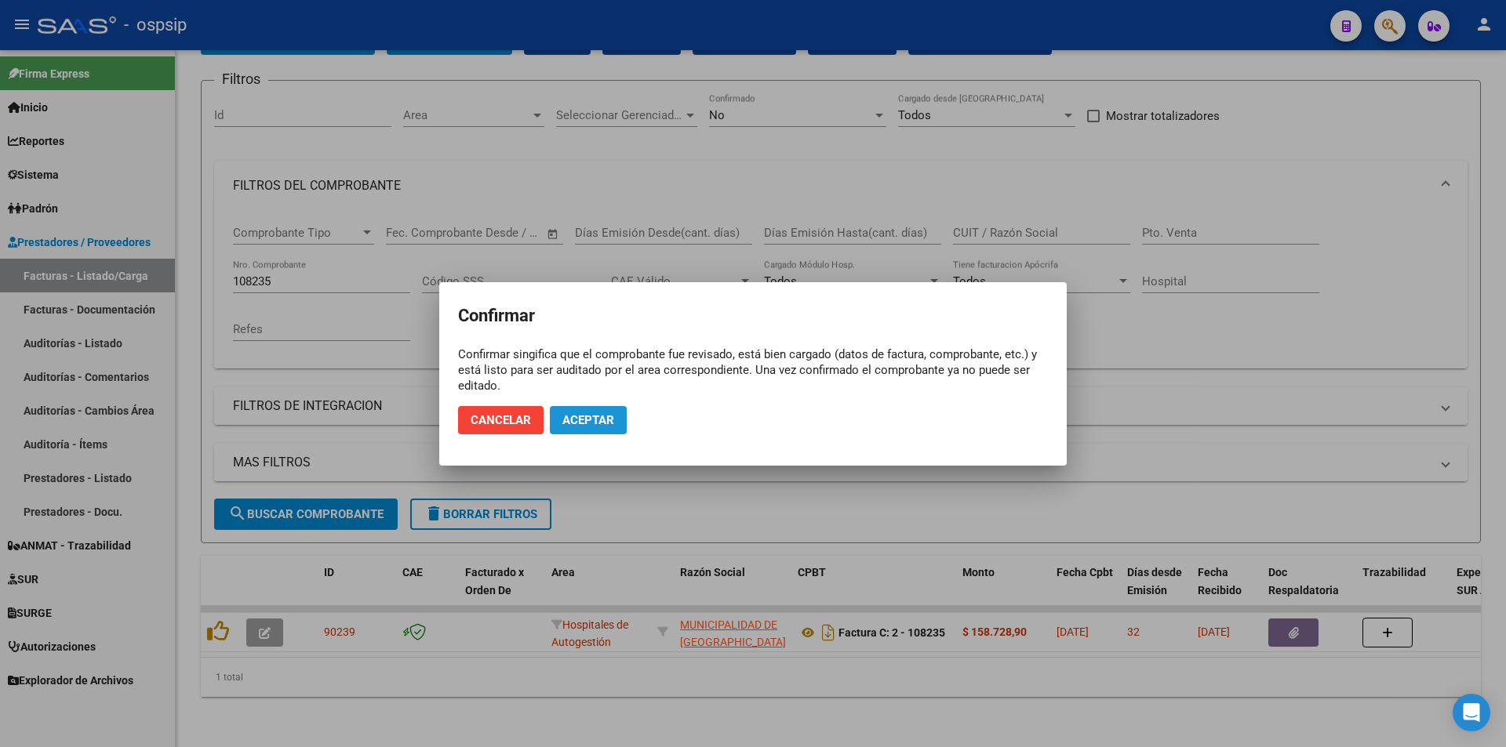
click at [589, 428] on button "Aceptar" at bounding box center [588, 420] width 77 height 28
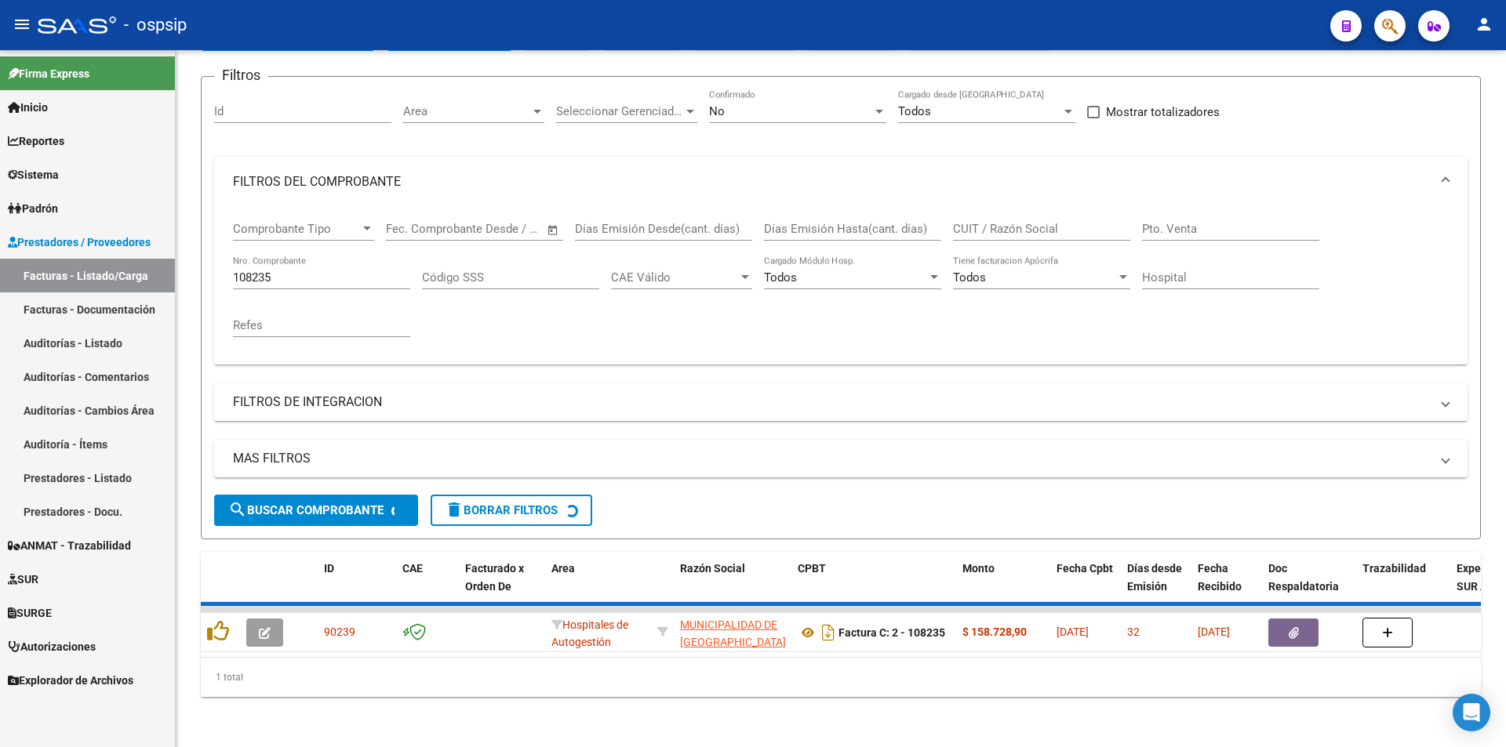
scroll to position [94, 0]
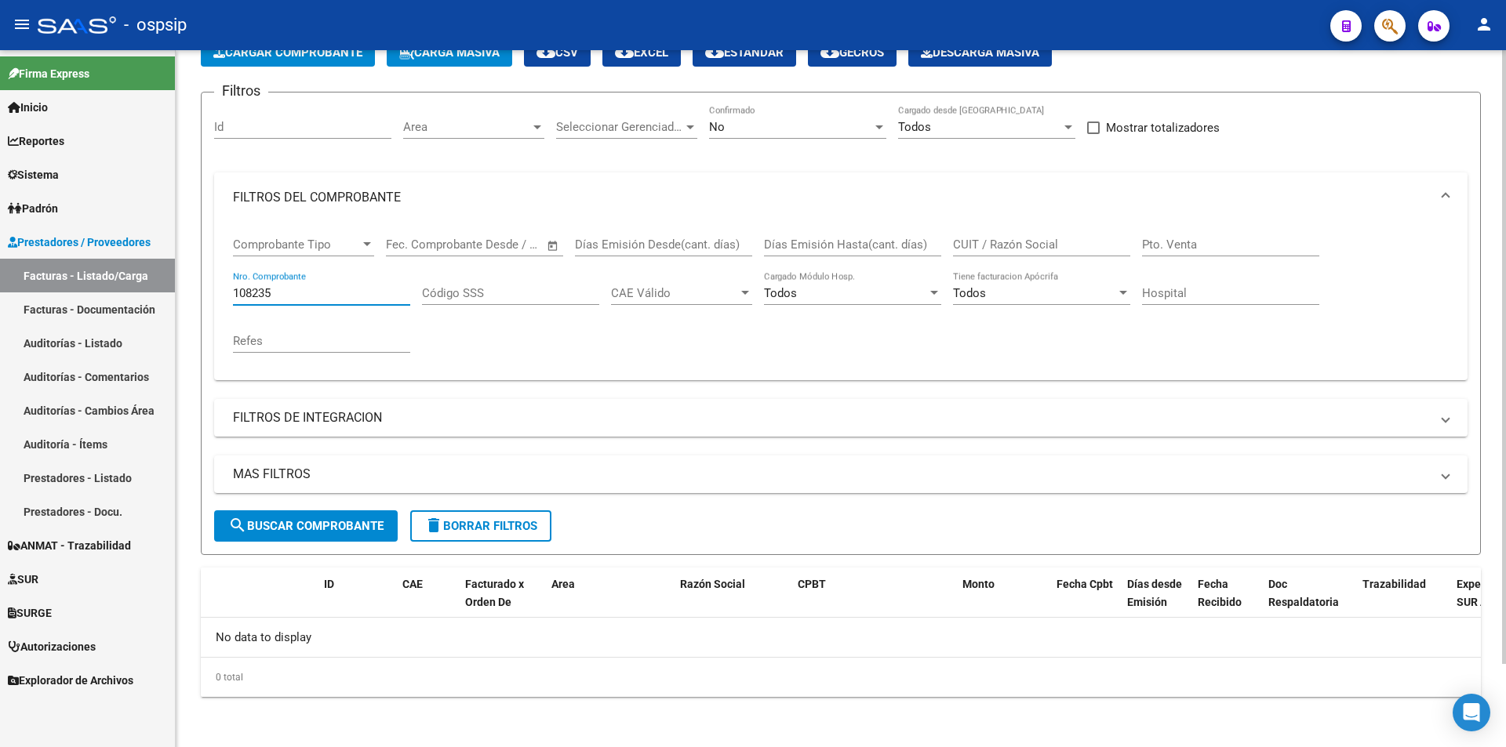
click at [298, 294] on input "108235" at bounding box center [321, 293] width 177 height 14
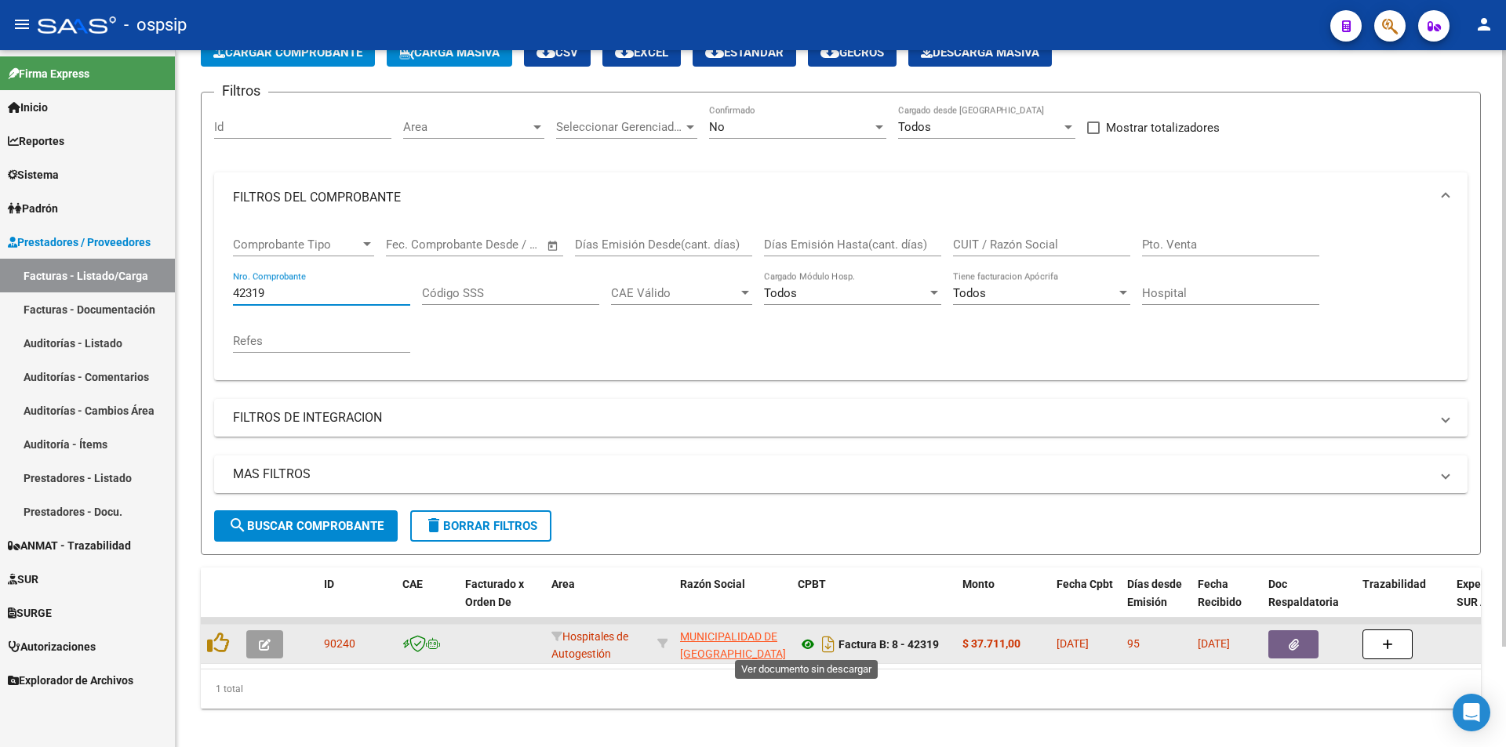
type input "42319"
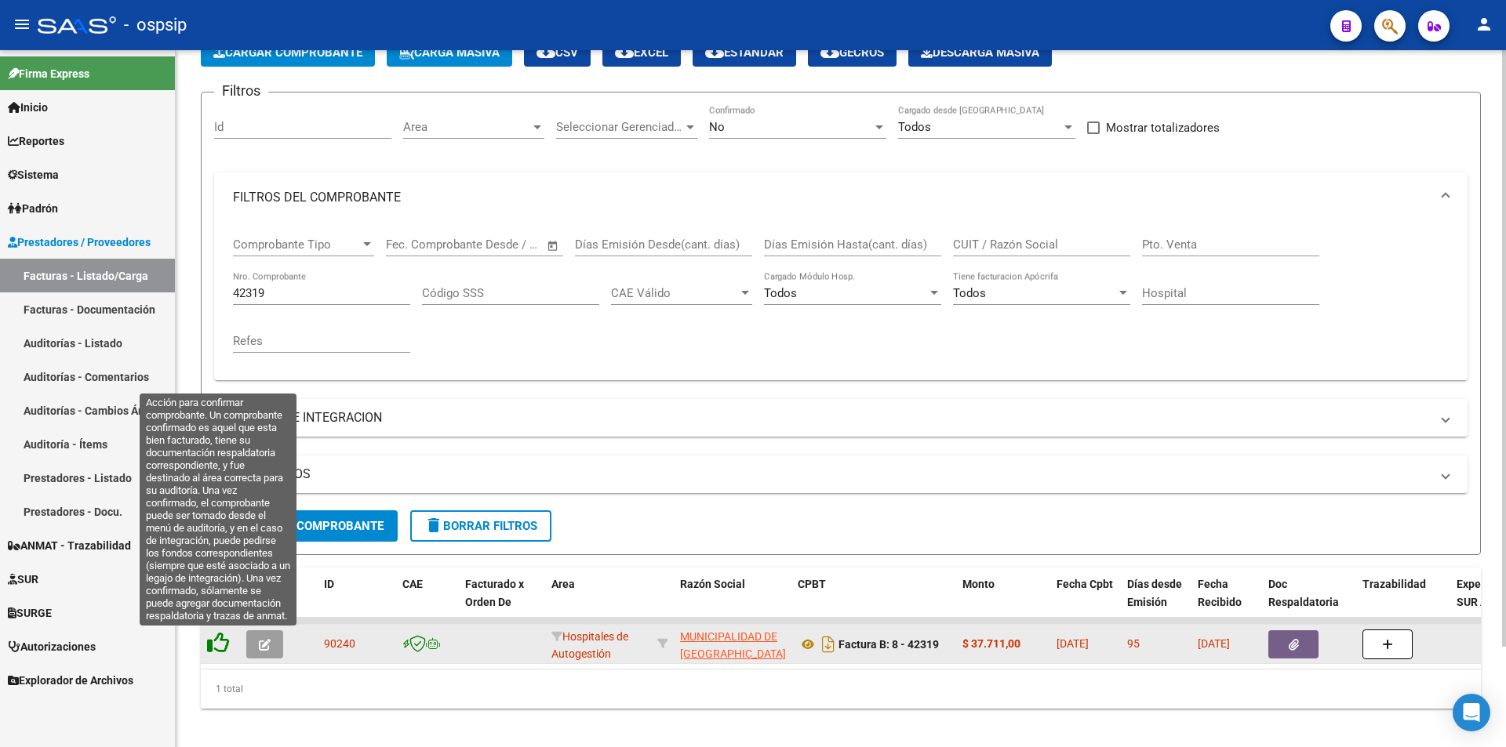
click at [216, 640] on icon at bounding box center [218, 643] width 22 height 22
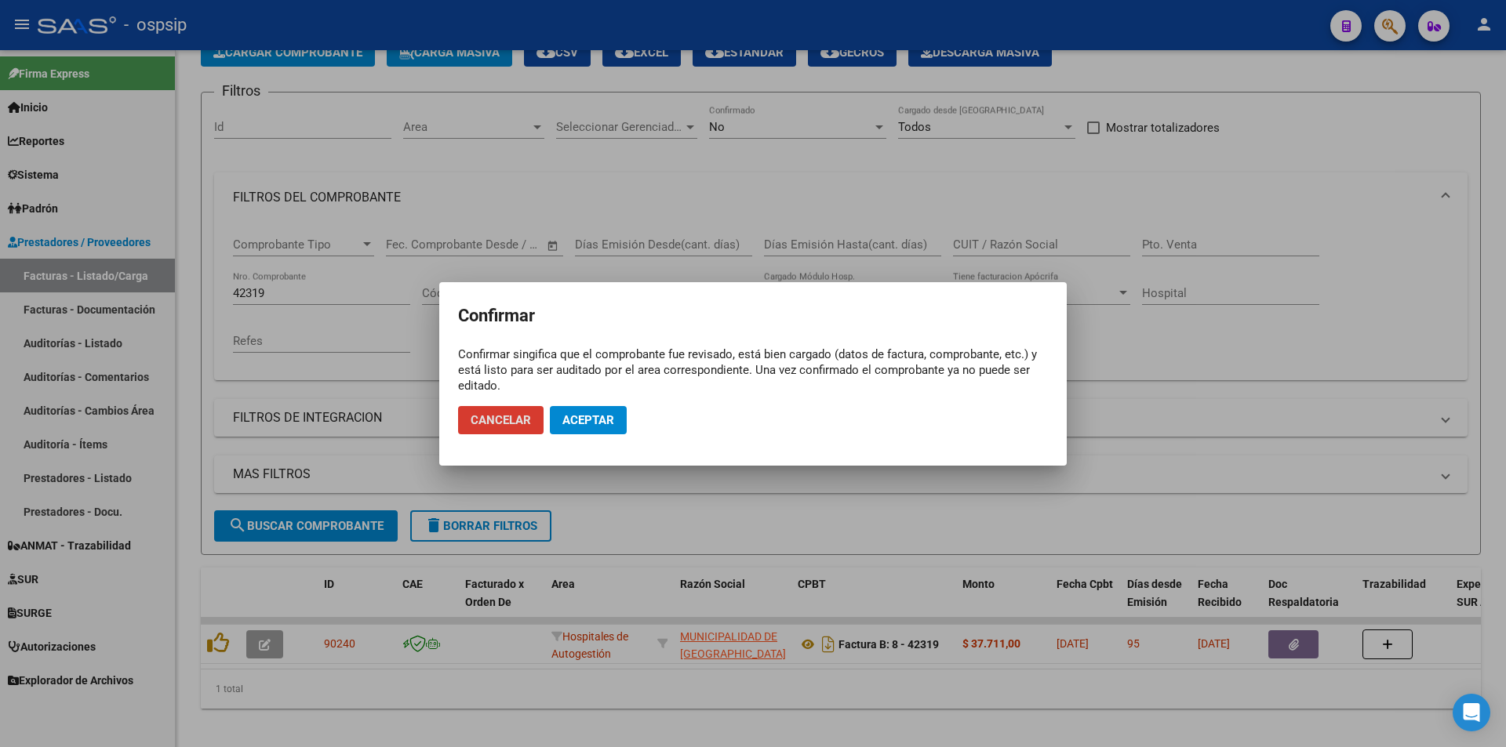
drag, startPoint x: 589, startPoint y: 401, endPoint x: 590, endPoint y: 409, distance: 8.7
click at [589, 404] on mat-dialog-actions "Cancelar Aceptar" at bounding box center [753, 420] width 590 height 53
click at [591, 416] on span "Aceptar" at bounding box center [588, 420] width 52 height 14
